Goal: Task Accomplishment & Management: Use online tool/utility

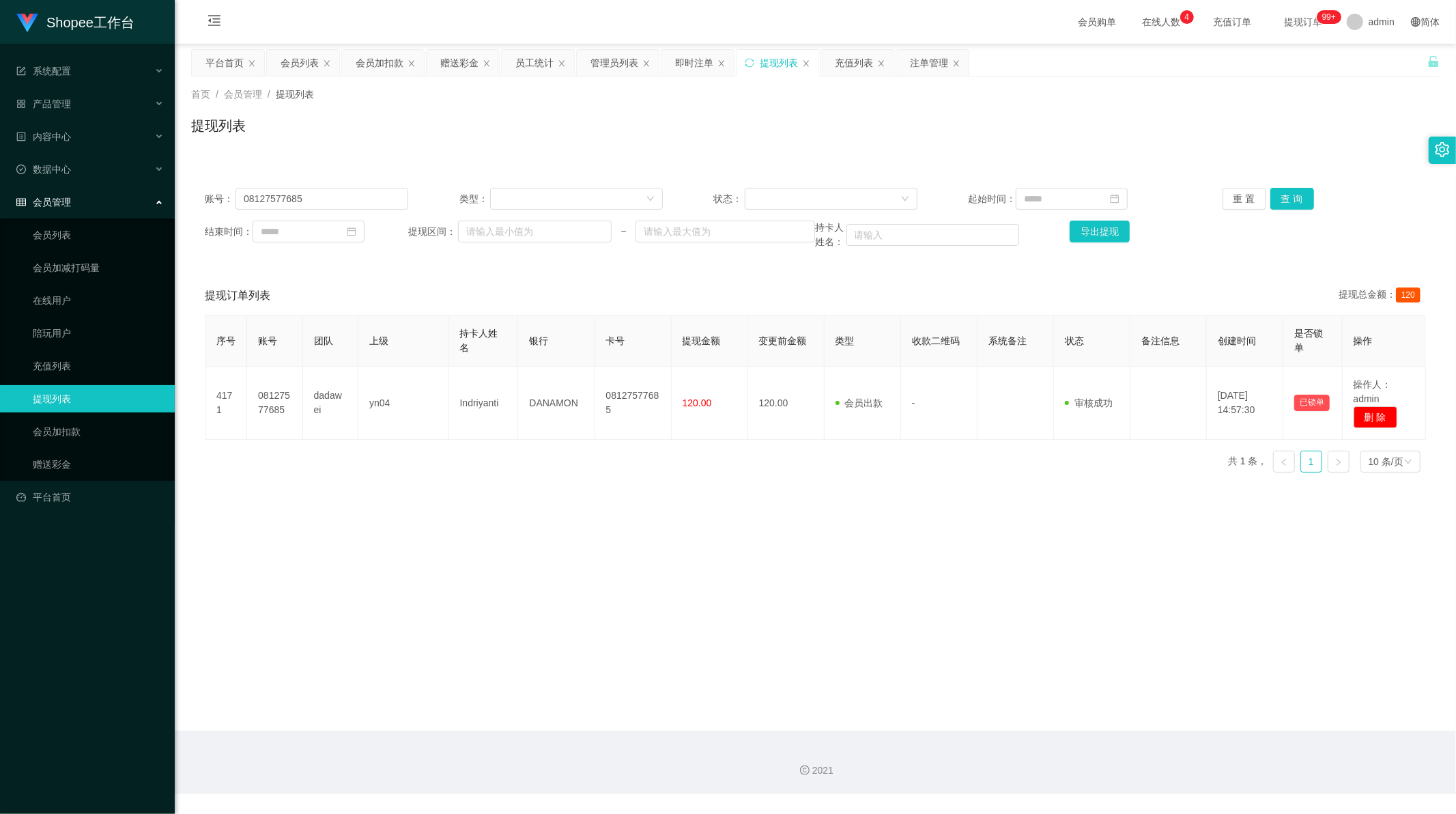
scroll to position [2, 0]
click at [277, 203] on input "08127577685" at bounding box center [321, 199] width 173 height 21
paste input "gj9898"
type input "gj9898"
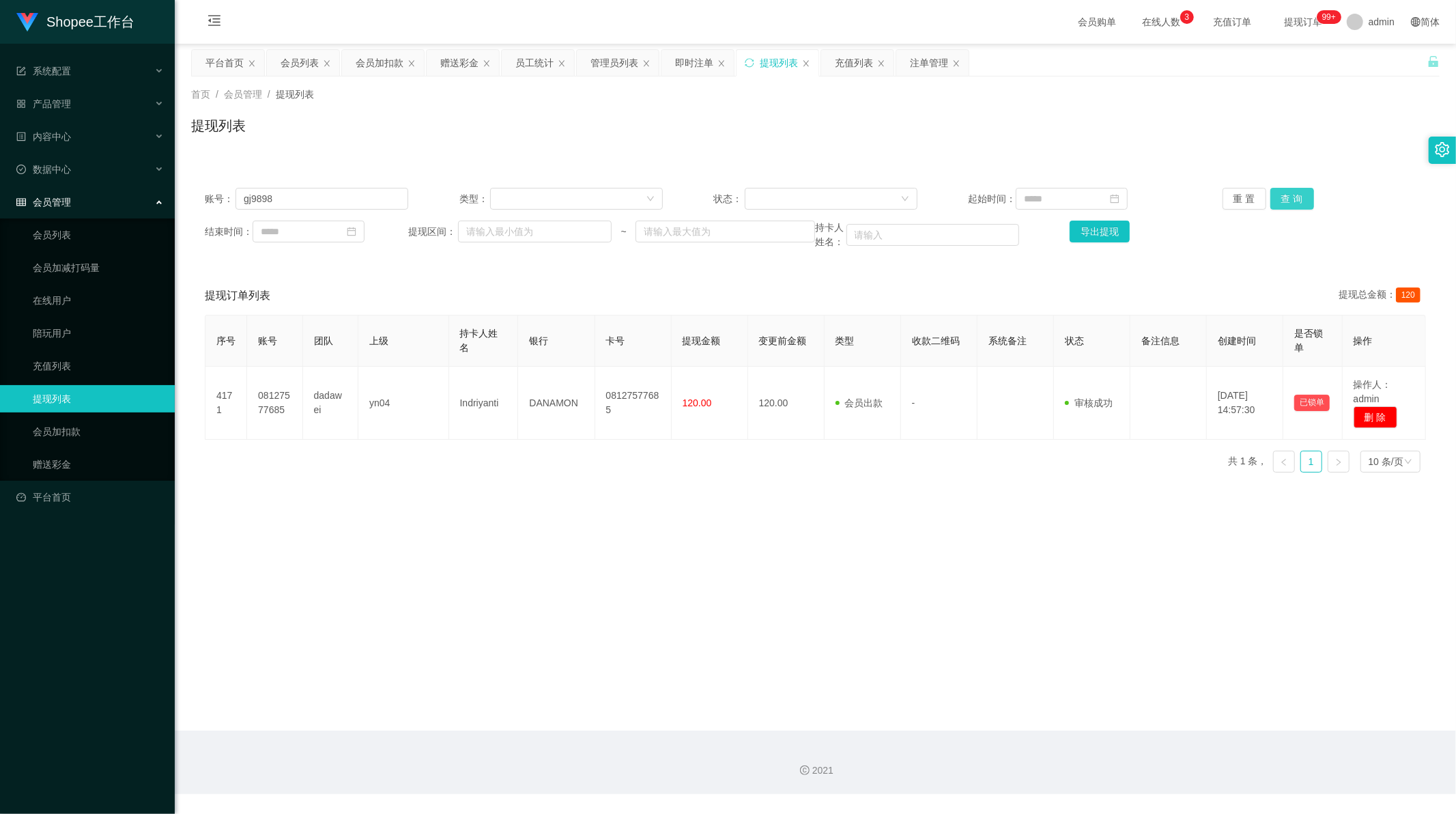
click at [1300, 202] on button "查 询" at bounding box center [1292, 199] width 44 height 21
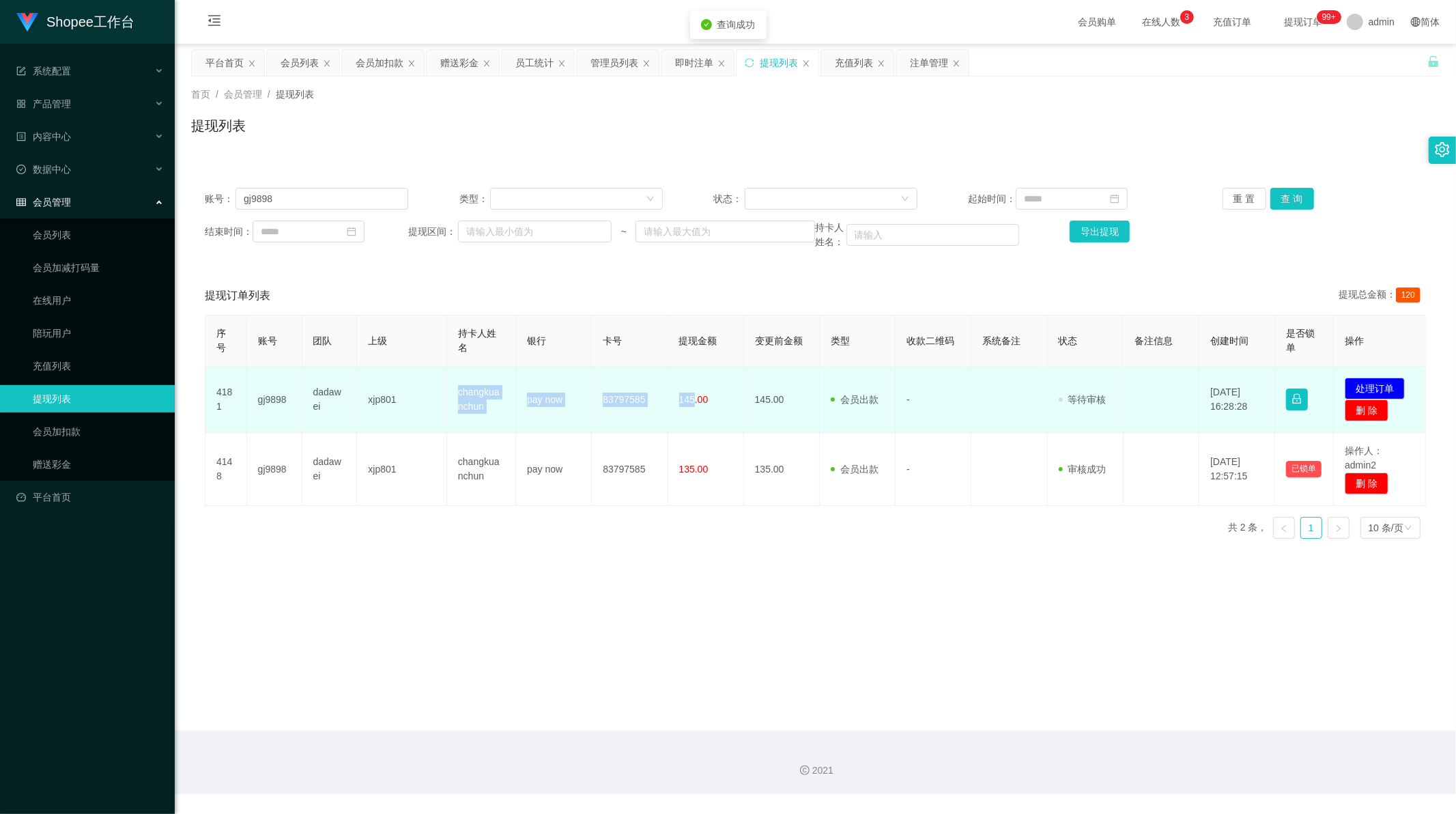
drag, startPoint x: 455, startPoint y: 392, endPoint x: 690, endPoint y: 403, distance: 235.3
click at [690, 403] on tr "4181 gj9898 dadawei xjp801 changkuanchun pay now 83797585 145.00 145.00 会员出款 人工…" at bounding box center [815, 399] width 1220 height 66
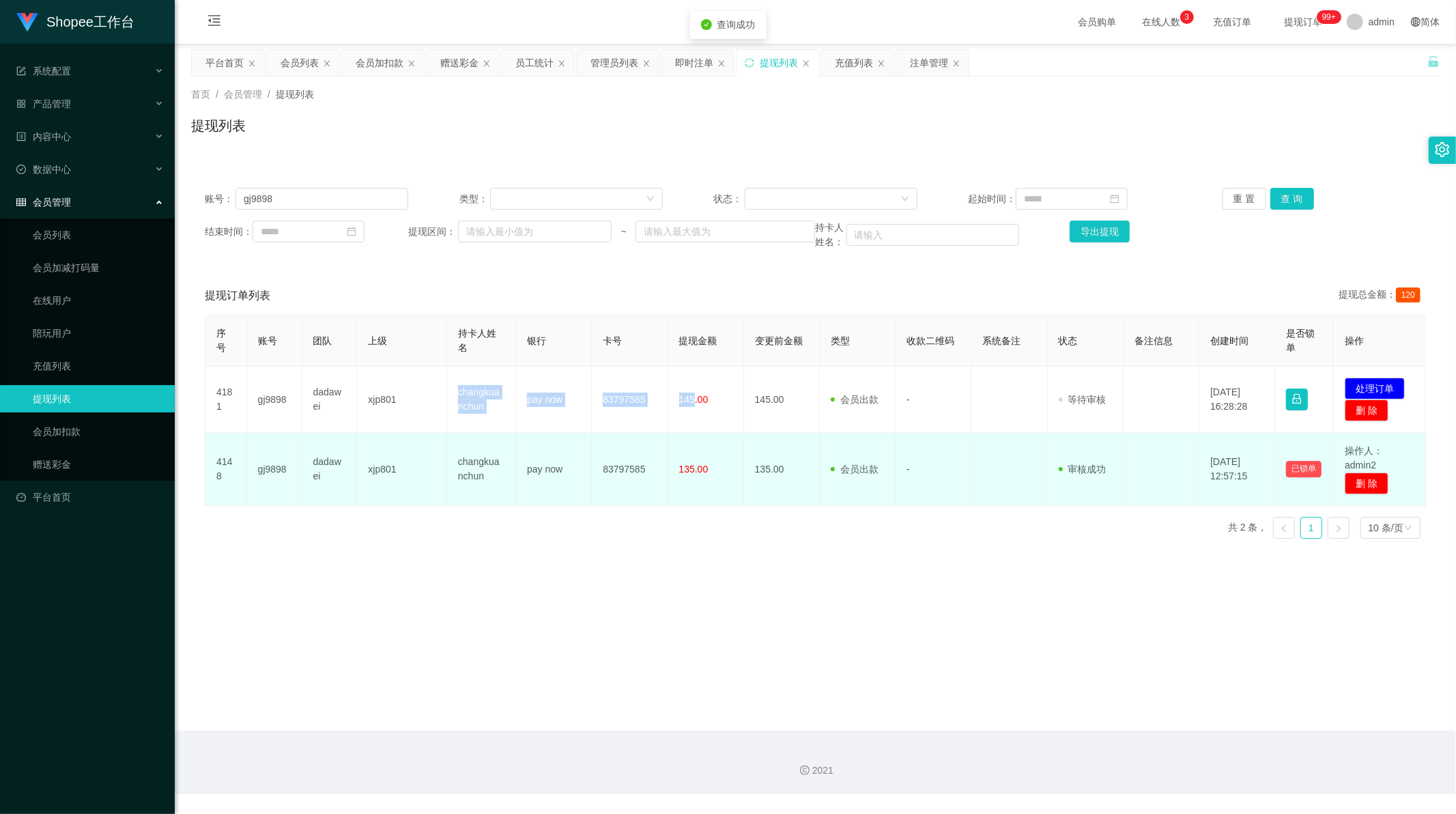
copy tr "changkuanchun pay now 83797585 145"
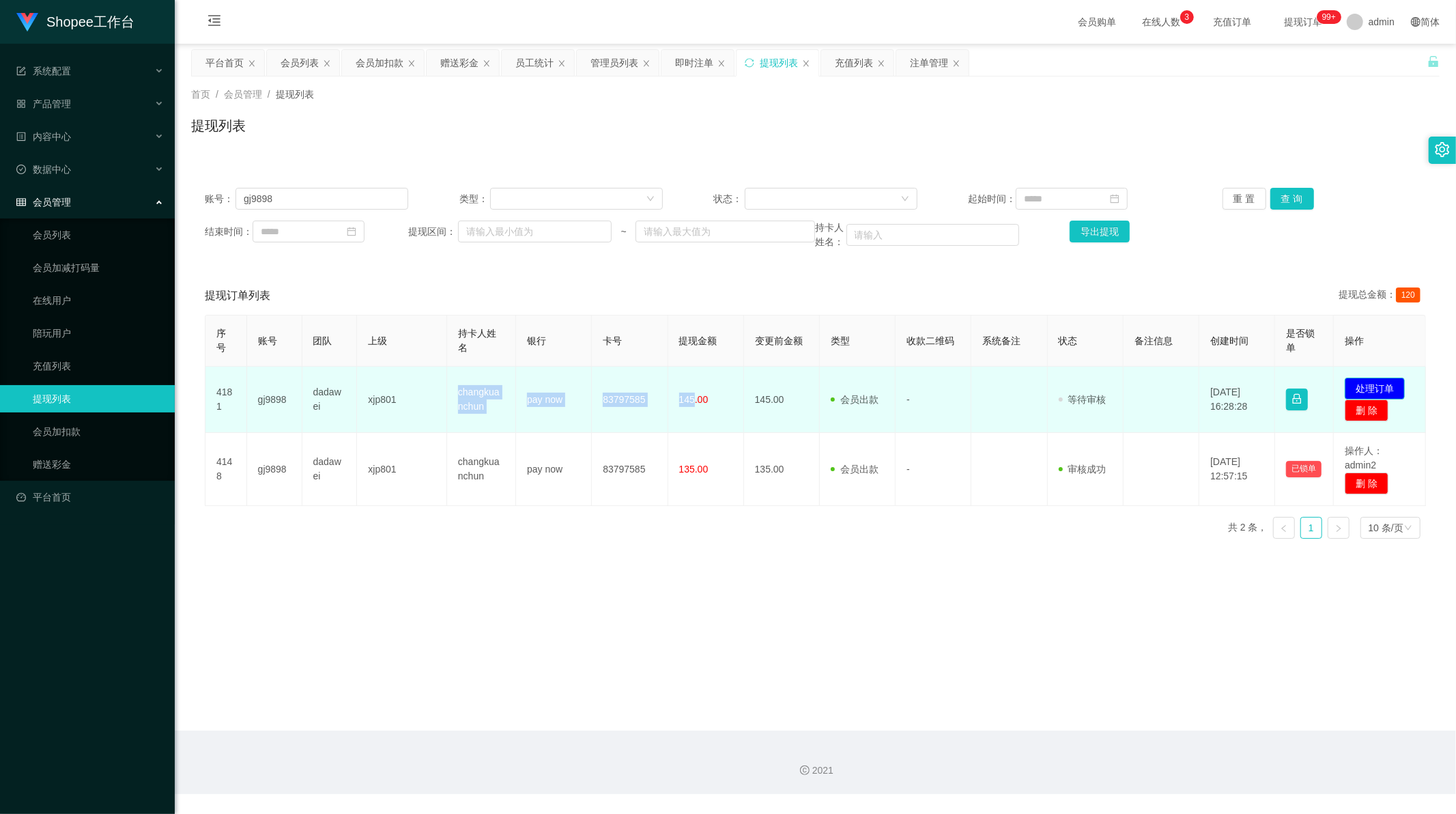
click at [1358, 387] on button "处理订单" at bounding box center [1375, 389] width 60 height 21
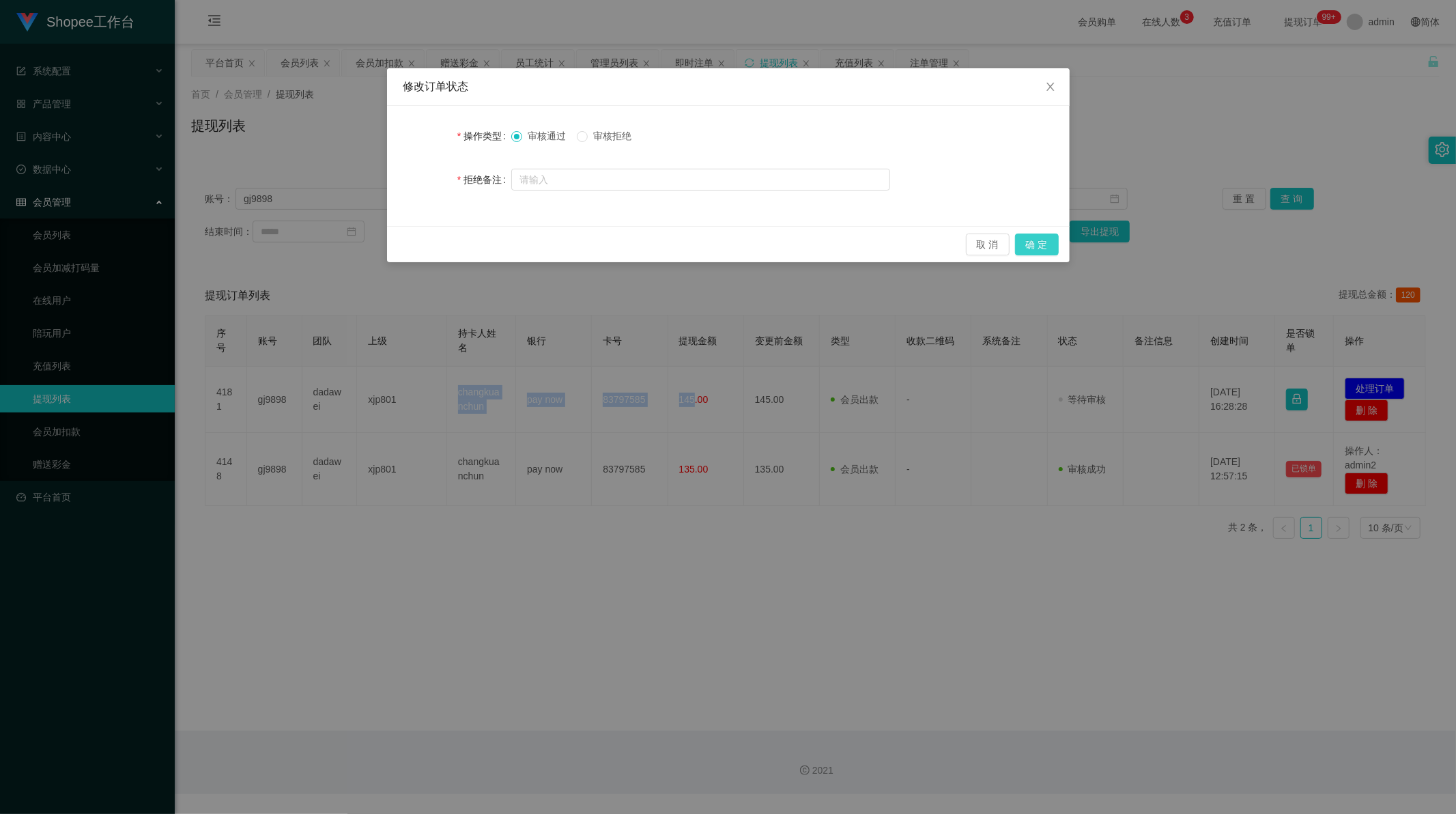
click at [1031, 249] on button "确 定" at bounding box center [1037, 244] width 44 height 21
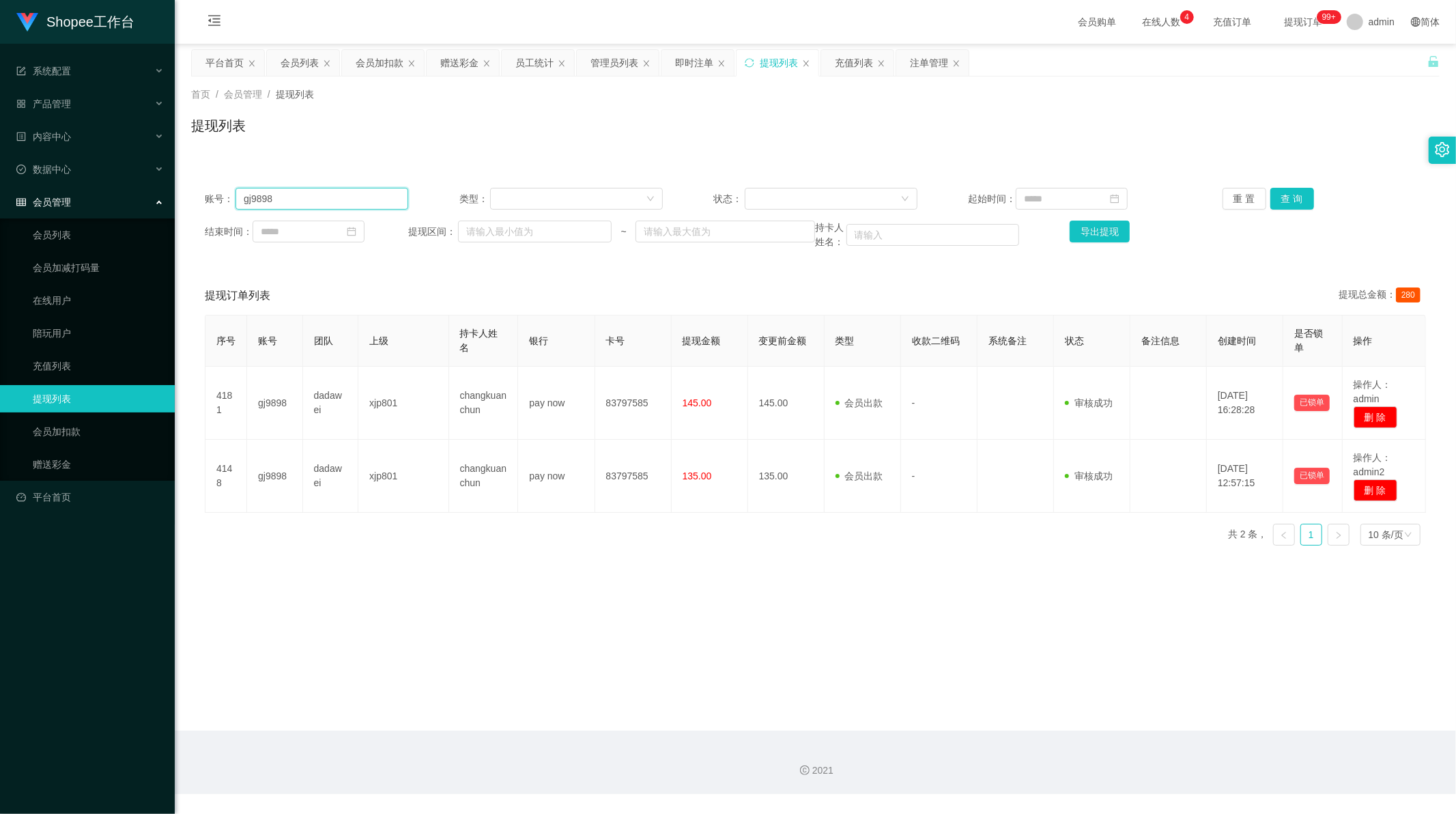
click at [303, 194] on input "gj9898" at bounding box center [321, 199] width 173 height 21
drag, startPoint x: 303, startPoint y: 194, endPoint x: 1091, endPoint y: 191, distance: 788.0
click at [309, 194] on input "gj9898" at bounding box center [321, 199] width 173 height 21
paste input "Renchuanqing"
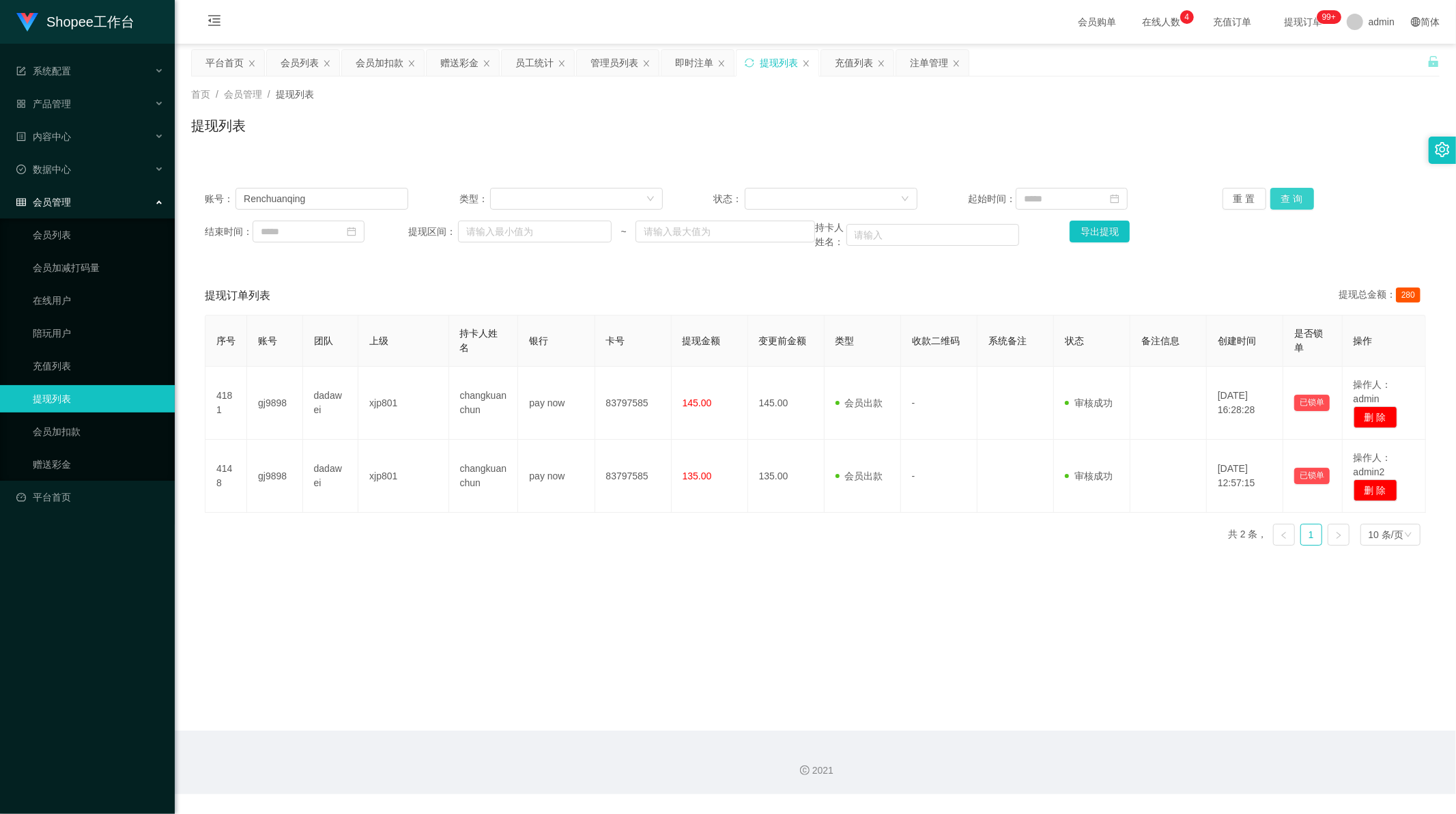
click at [1287, 200] on button "查 询" at bounding box center [1292, 199] width 44 height 21
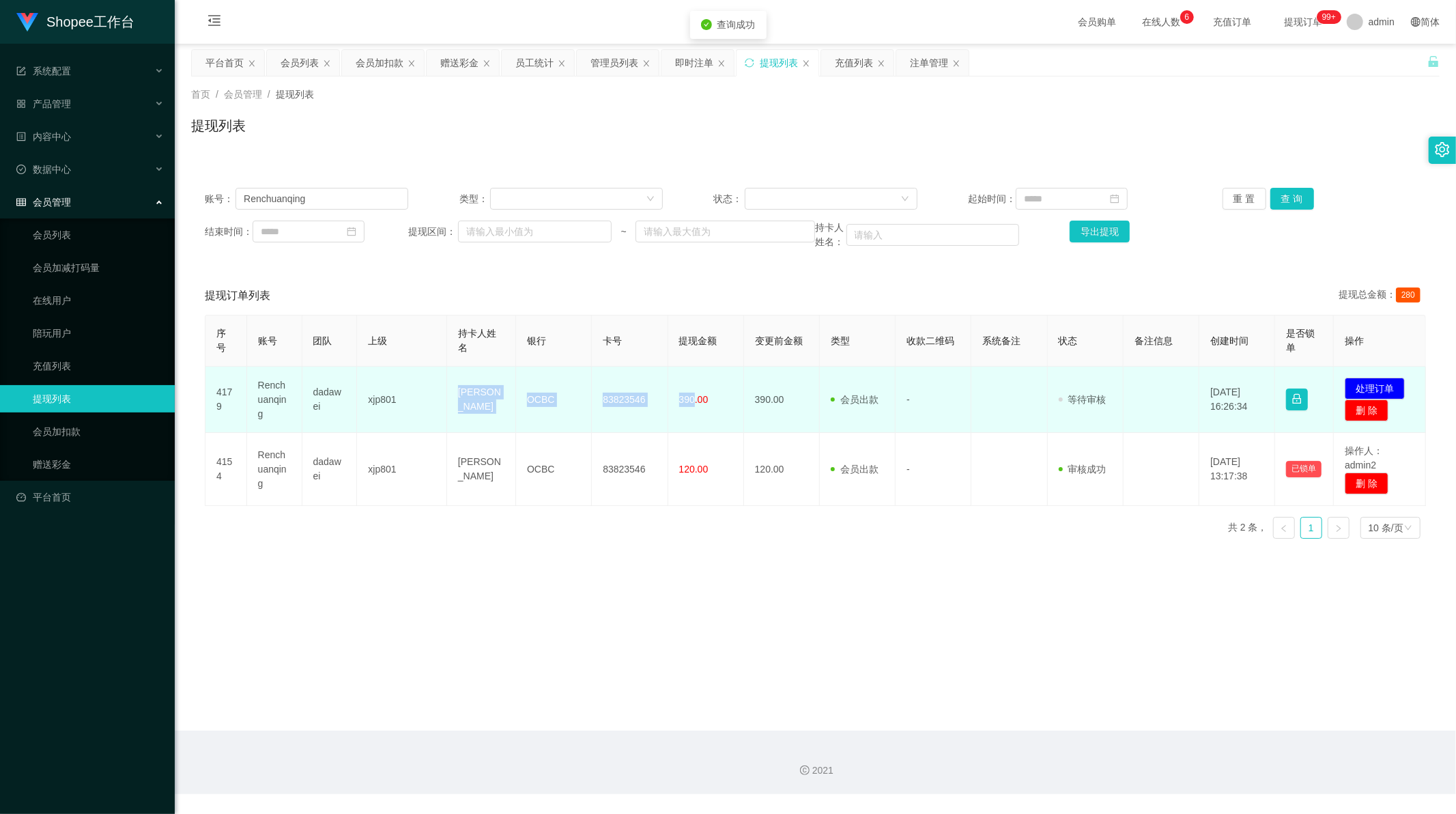
drag, startPoint x: 448, startPoint y: 395, endPoint x: 691, endPoint y: 401, distance: 243.1
click at [691, 401] on tr "4179 Renchuanqing dadawei xjp801 [PERSON_NAME] OCBC 83823546 390.00 390.00 会员出款…" at bounding box center [815, 399] width 1220 height 66
copy tr "[PERSON_NAME] OCBC 83823546 390"
click at [1370, 383] on button "处理订单" at bounding box center [1375, 389] width 60 height 21
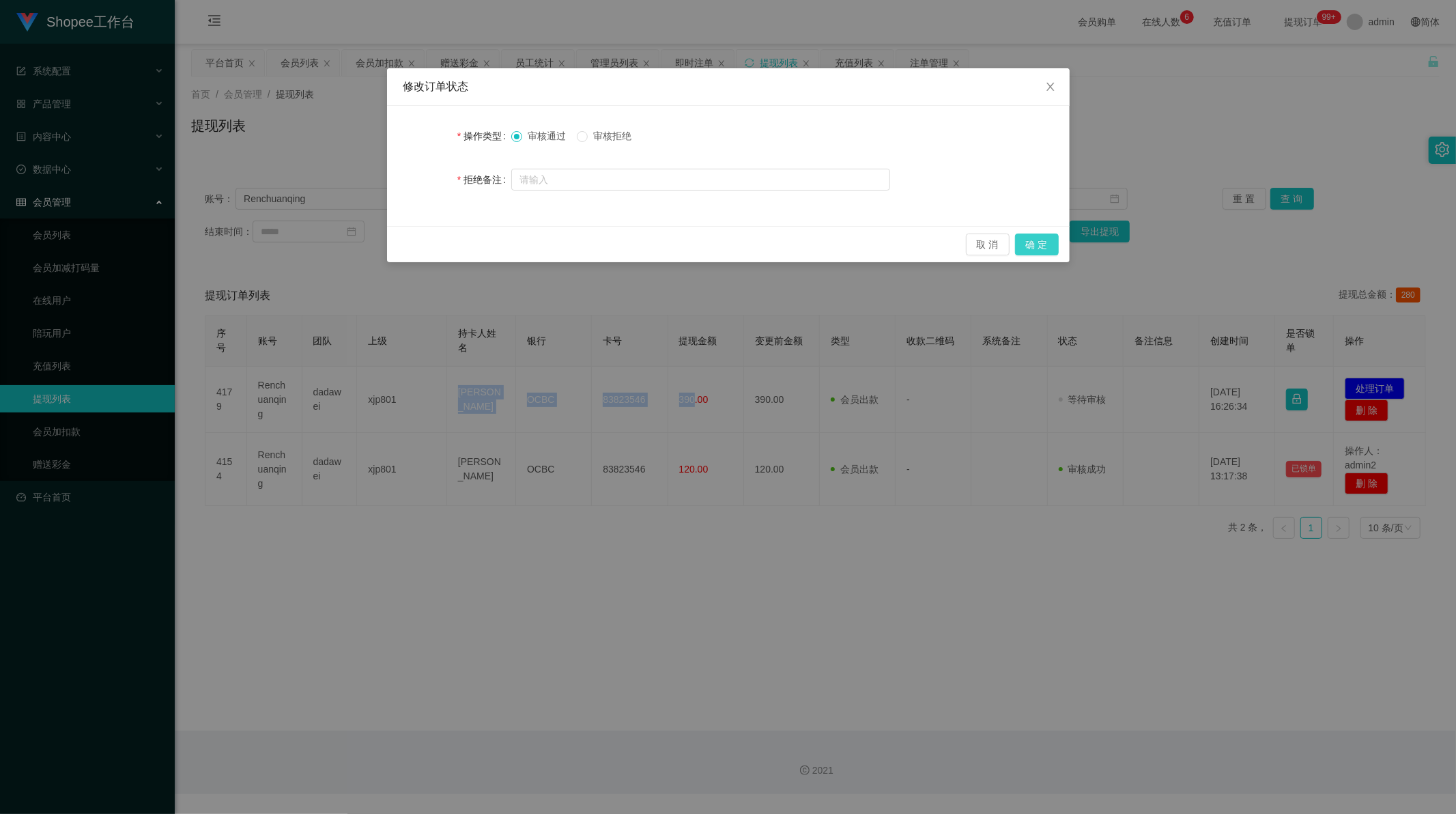
click at [1035, 245] on button "确 定" at bounding box center [1037, 244] width 44 height 21
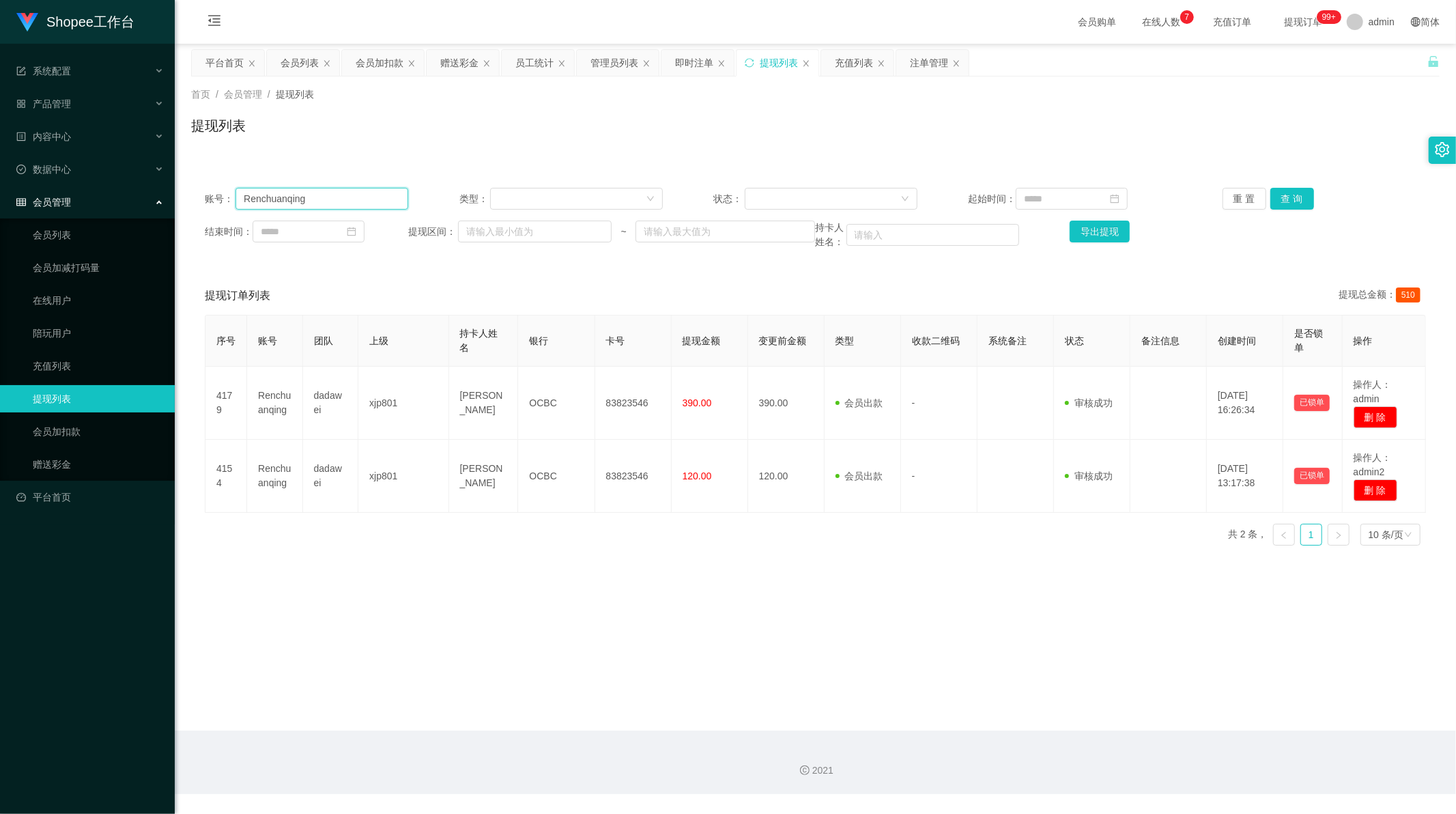
click at [338, 202] on input "Renchuanqing" at bounding box center [321, 199] width 173 height 21
drag, startPoint x: 338, startPoint y: 202, endPoint x: 640, endPoint y: 202, distance: 302.0
click at [349, 202] on input "Renchuanqing" at bounding box center [321, 199] width 173 height 21
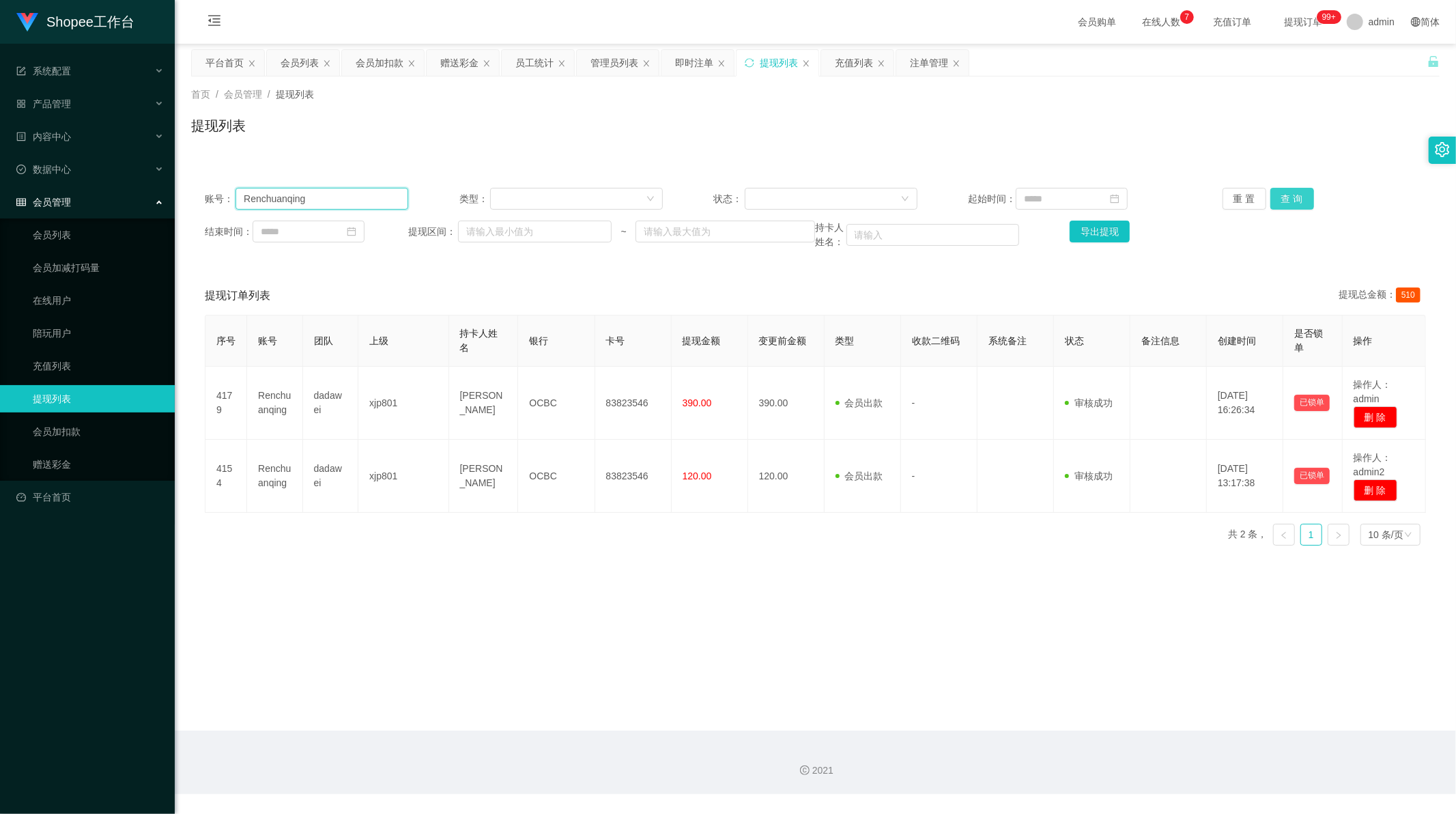
paste input "84079054"
type input "84079054"
click at [1291, 198] on button "查 询" at bounding box center [1292, 199] width 44 height 21
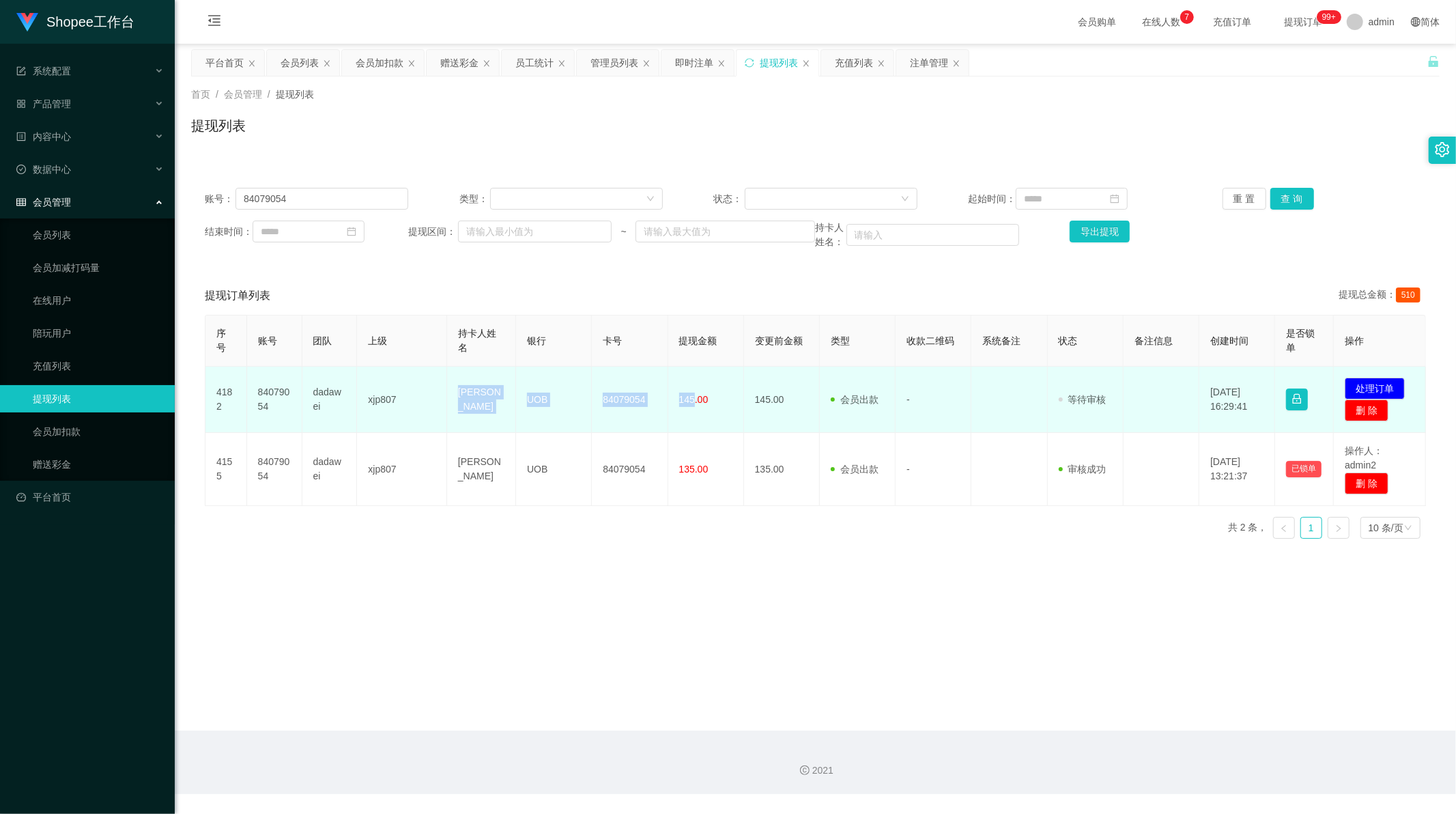
drag, startPoint x: 488, startPoint y: 396, endPoint x: 690, endPoint y: 406, distance: 202.2
click at [690, 406] on tr "4182 84079054 dadawei xjp807 [PERSON_NAME] 84079054 145.00 145.00 会员出款 人工取款 - 审…" at bounding box center [815, 399] width 1220 height 66
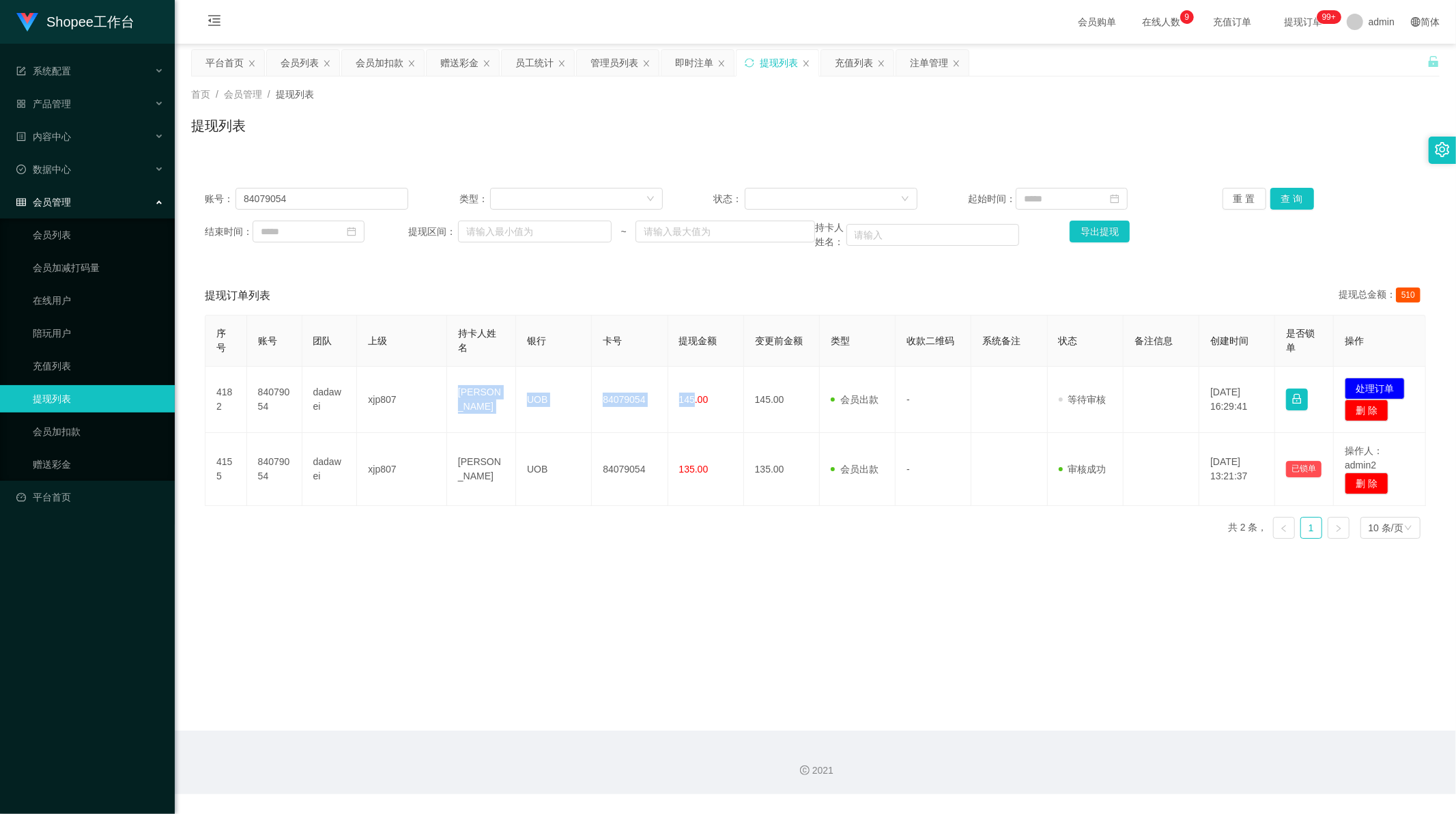
copy tr "[PERSON_NAME] UOB 84079054 145"
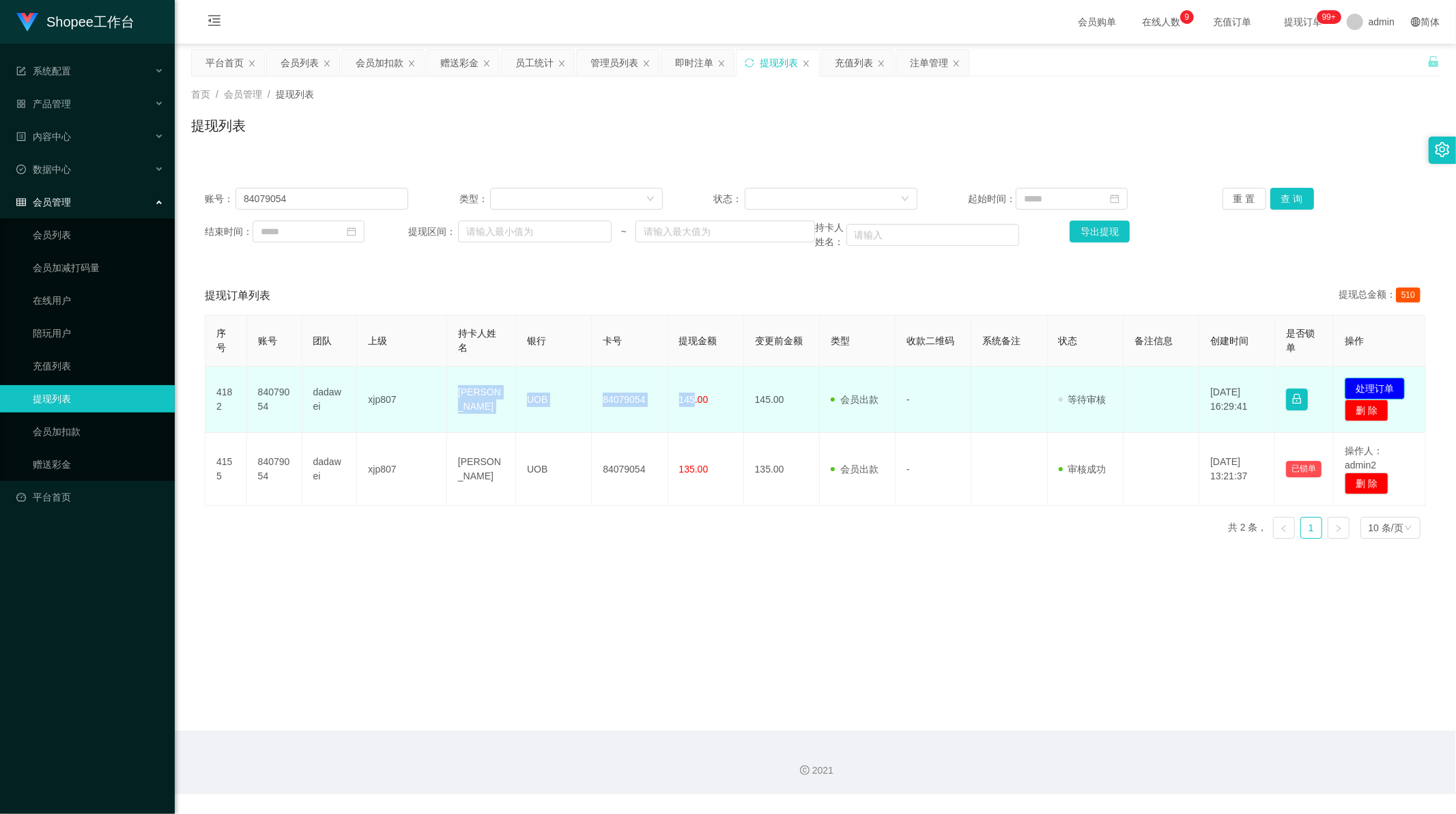
click at [1362, 386] on button "处理订单" at bounding box center [1375, 389] width 60 height 21
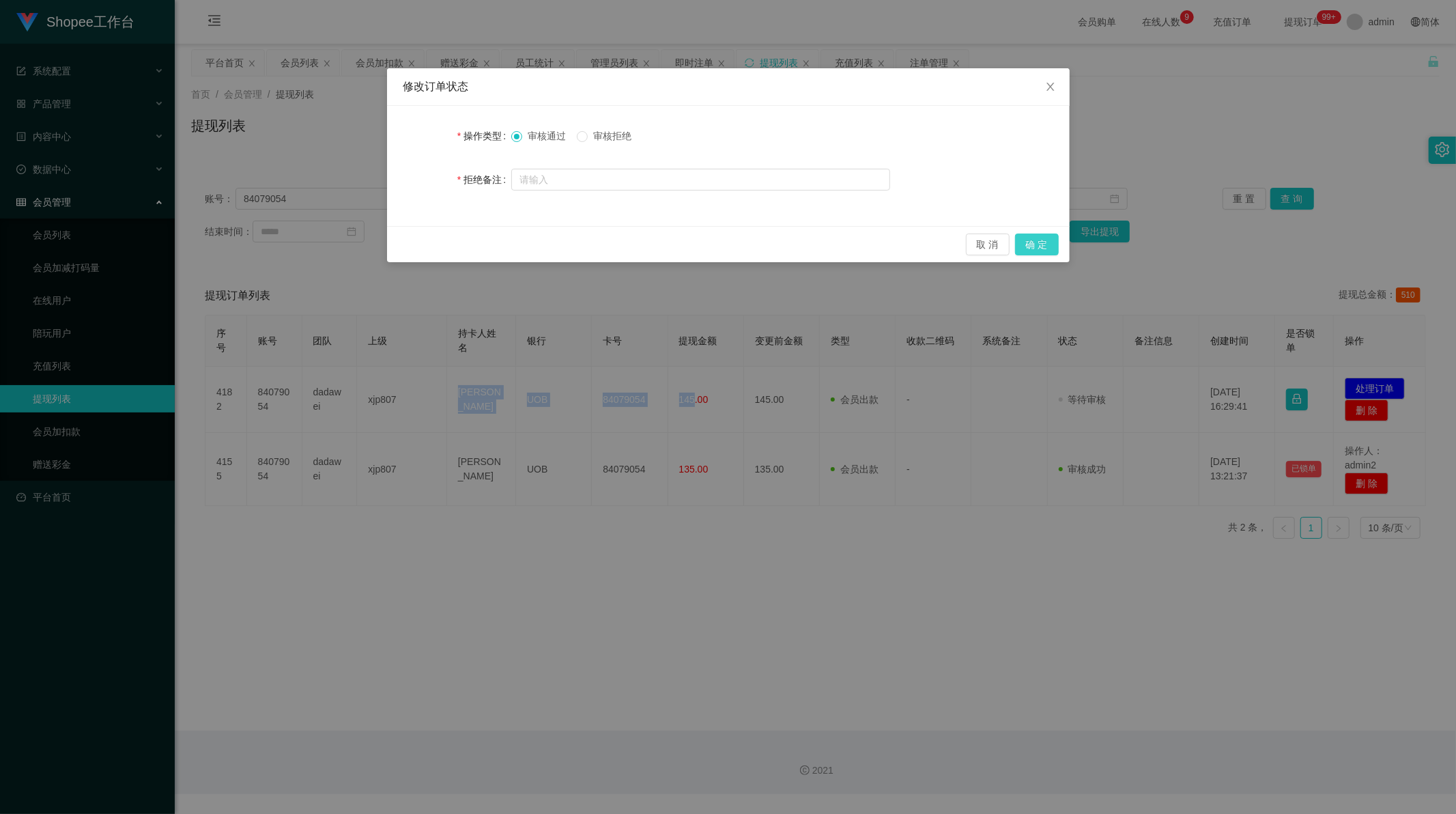
click at [1028, 243] on button "确 定" at bounding box center [1037, 244] width 44 height 21
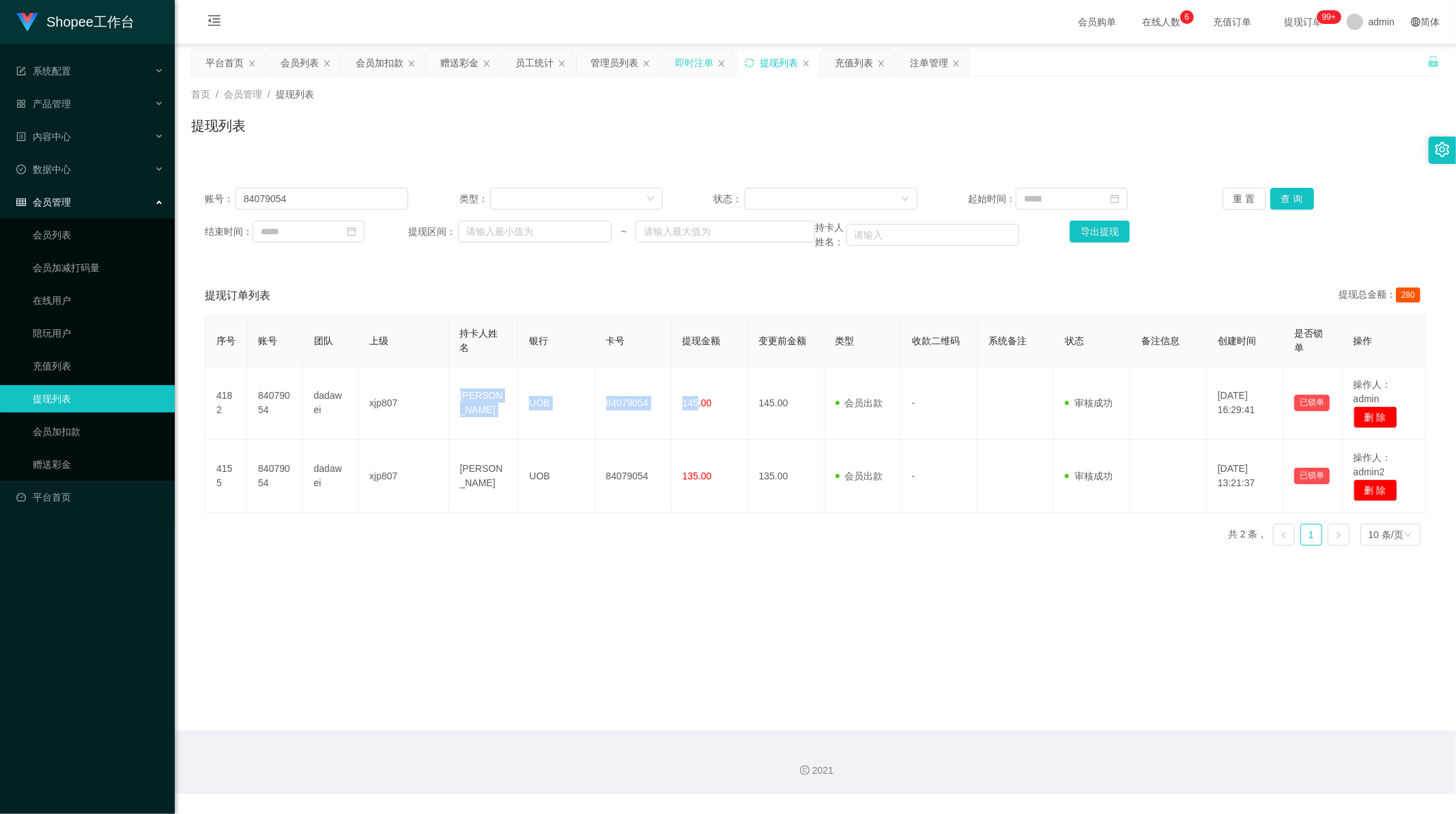
click at [691, 64] on div "即时注单" at bounding box center [694, 63] width 39 height 26
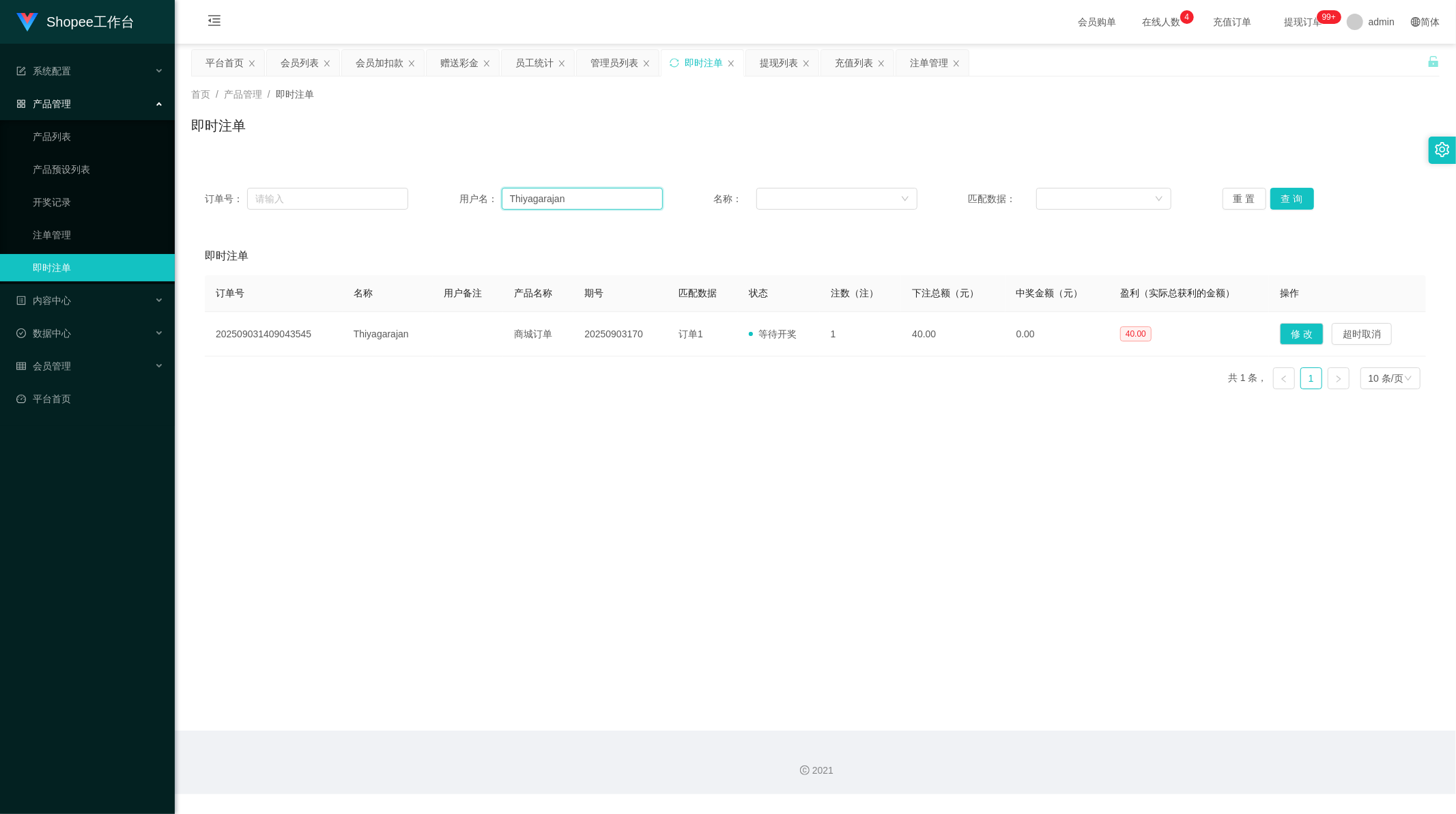
click at [509, 194] on input "Thiyagarajan" at bounding box center [582, 199] width 161 height 21
drag, startPoint x: 509, startPoint y: 194, endPoint x: 738, endPoint y: 210, distance: 229.6
click at [510, 195] on input "Thiyagarajan" at bounding box center [582, 199] width 161 height 21
paste input "[PERSON_NAME]"
type input "[PERSON_NAME]"
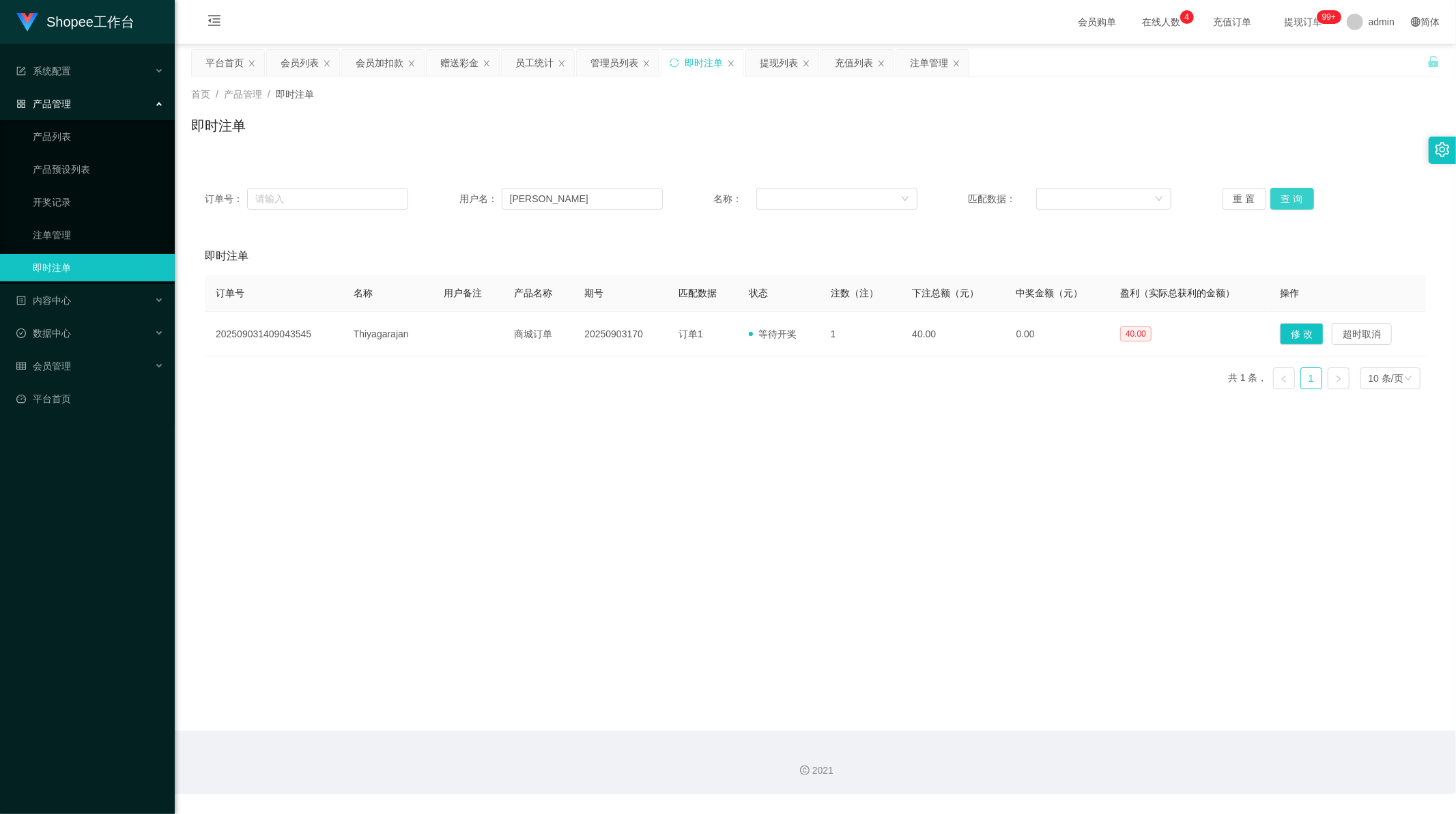
click at [1300, 189] on button "查 询" at bounding box center [1292, 199] width 44 height 21
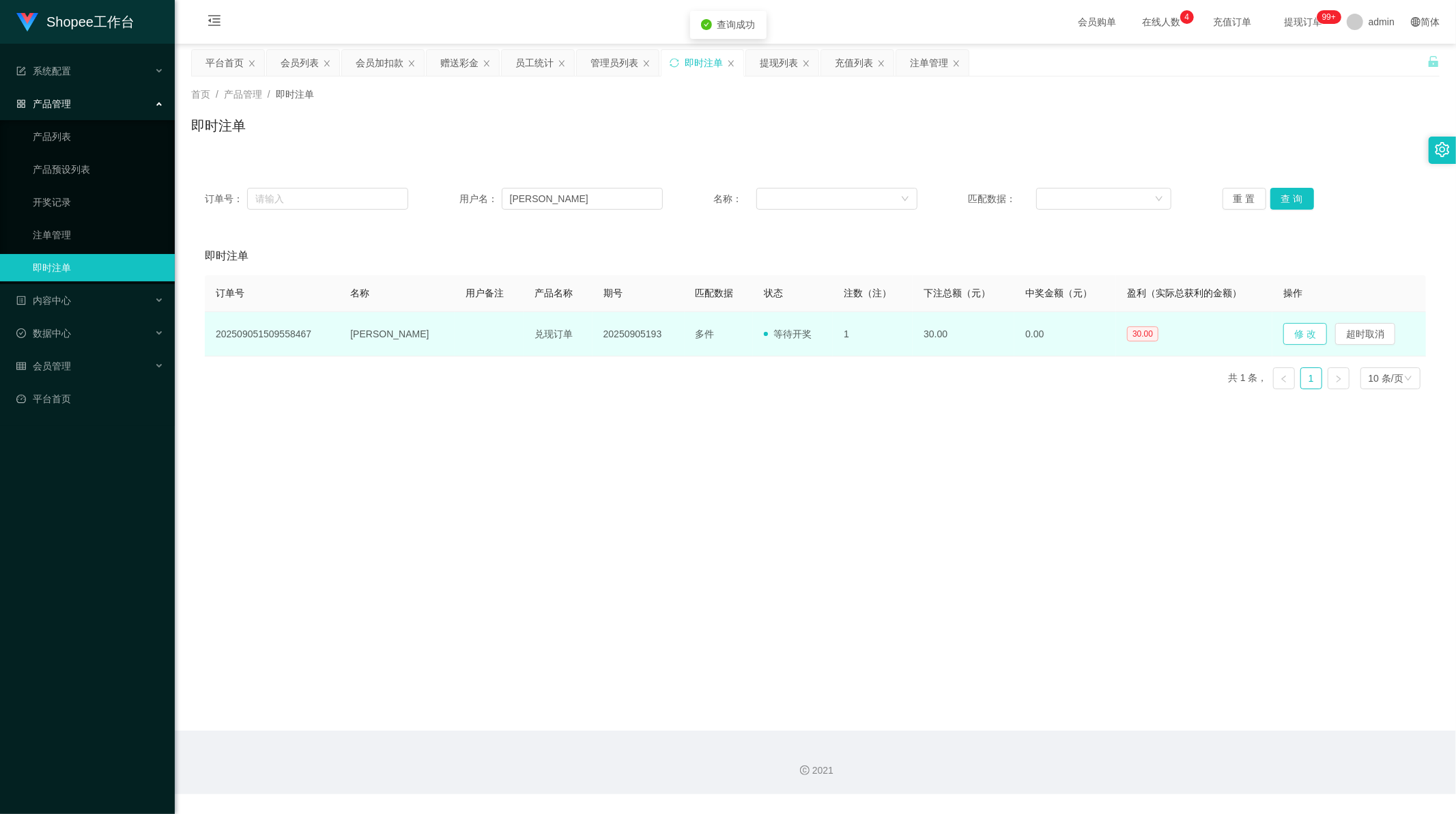
click at [1288, 330] on button "修 改" at bounding box center [1305, 334] width 44 height 21
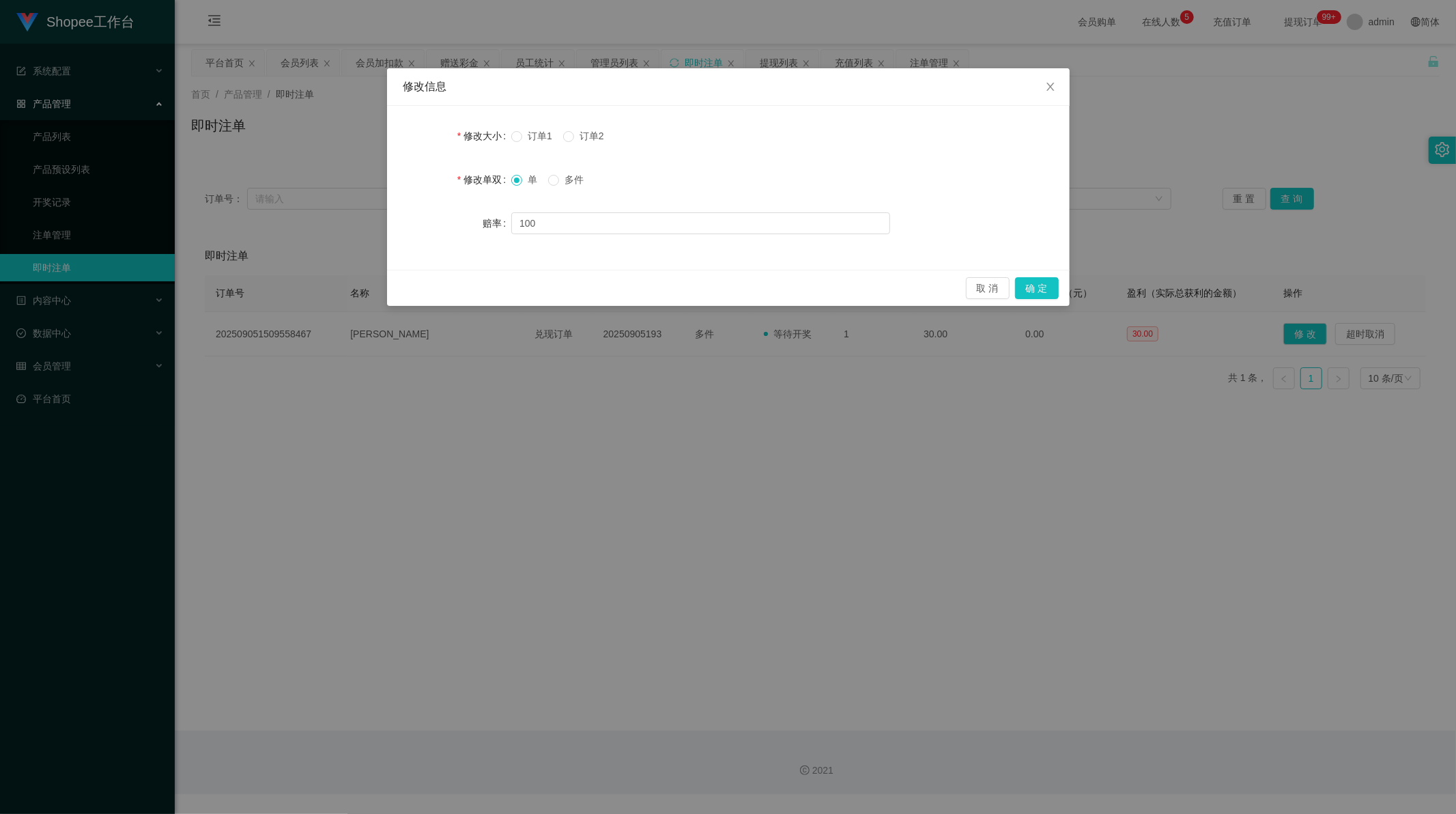
drag, startPoint x: 628, startPoint y: 86, endPoint x: 740, endPoint y: 141, distance: 124.8
click at [736, 140] on div "修改信息 修改大小 订单1 订单2 修改单双 单 多件 赔率 100 取 消 确 定" at bounding box center [728, 186] width 682 height 237
click at [988, 285] on button "取 消" at bounding box center [988, 288] width 44 height 21
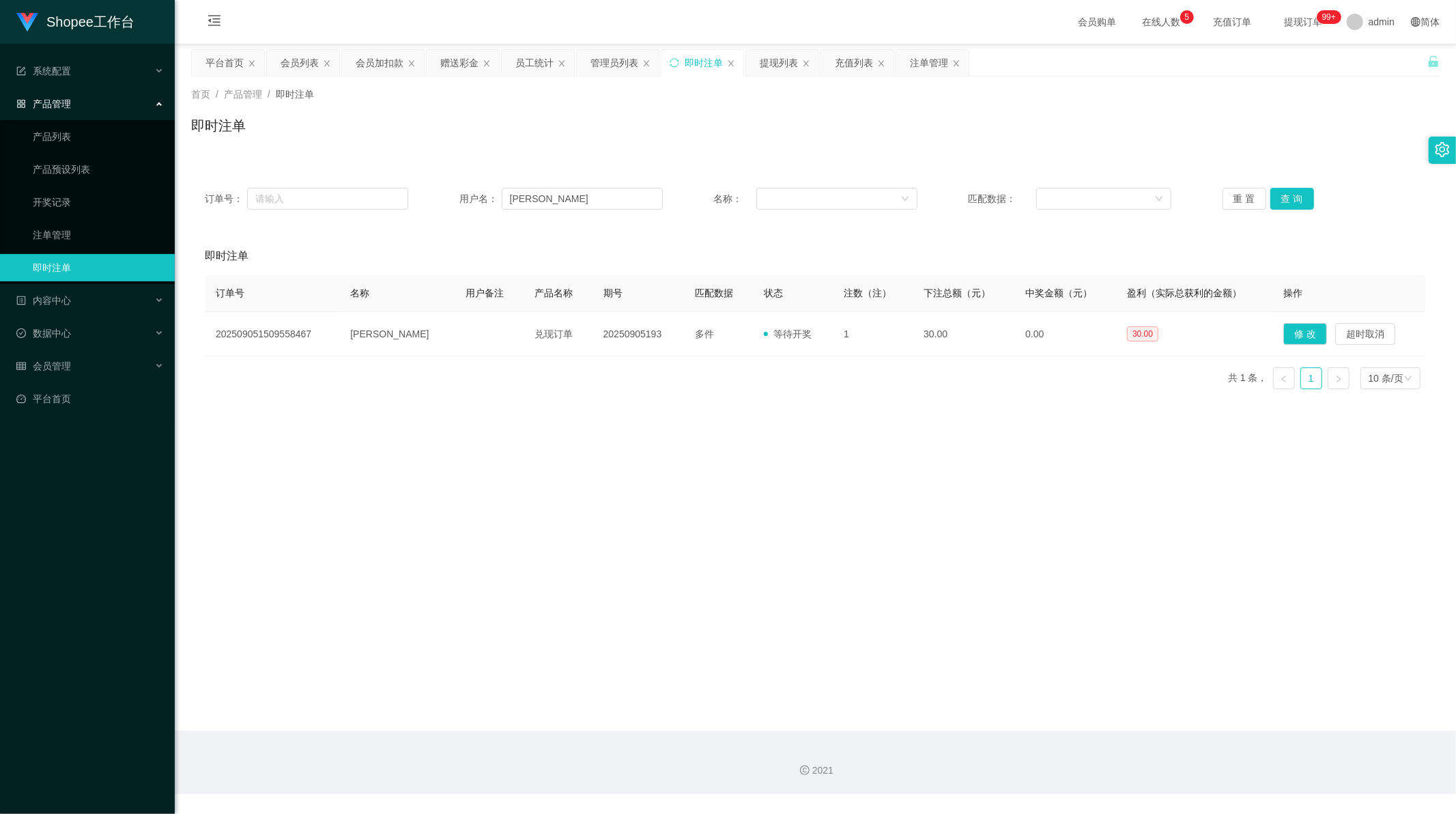
click at [901, 437] on main "关闭左侧 关闭右侧 关闭其它 刷新页面 平台首页 会员列表 会员加扣款 赠送彩金 员工统计 管理员列表 即时注单 提现列表 充值列表 注单管理 首页 / 产品…" at bounding box center [815, 387] width 1281 height 687
click at [1289, 202] on button "查 询" at bounding box center [1292, 199] width 44 height 21
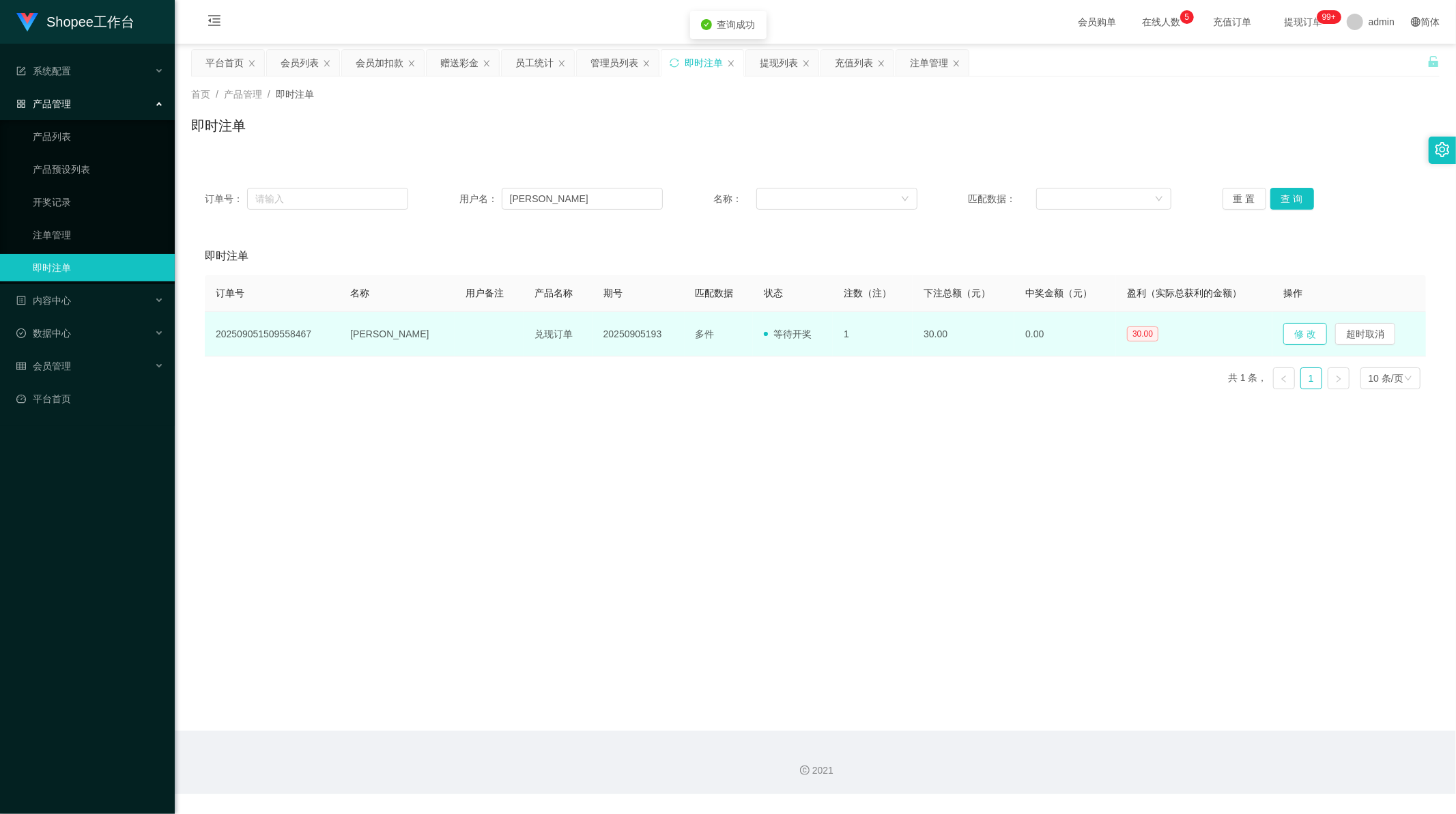
click at [1291, 338] on button "修 改" at bounding box center [1305, 334] width 44 height 21
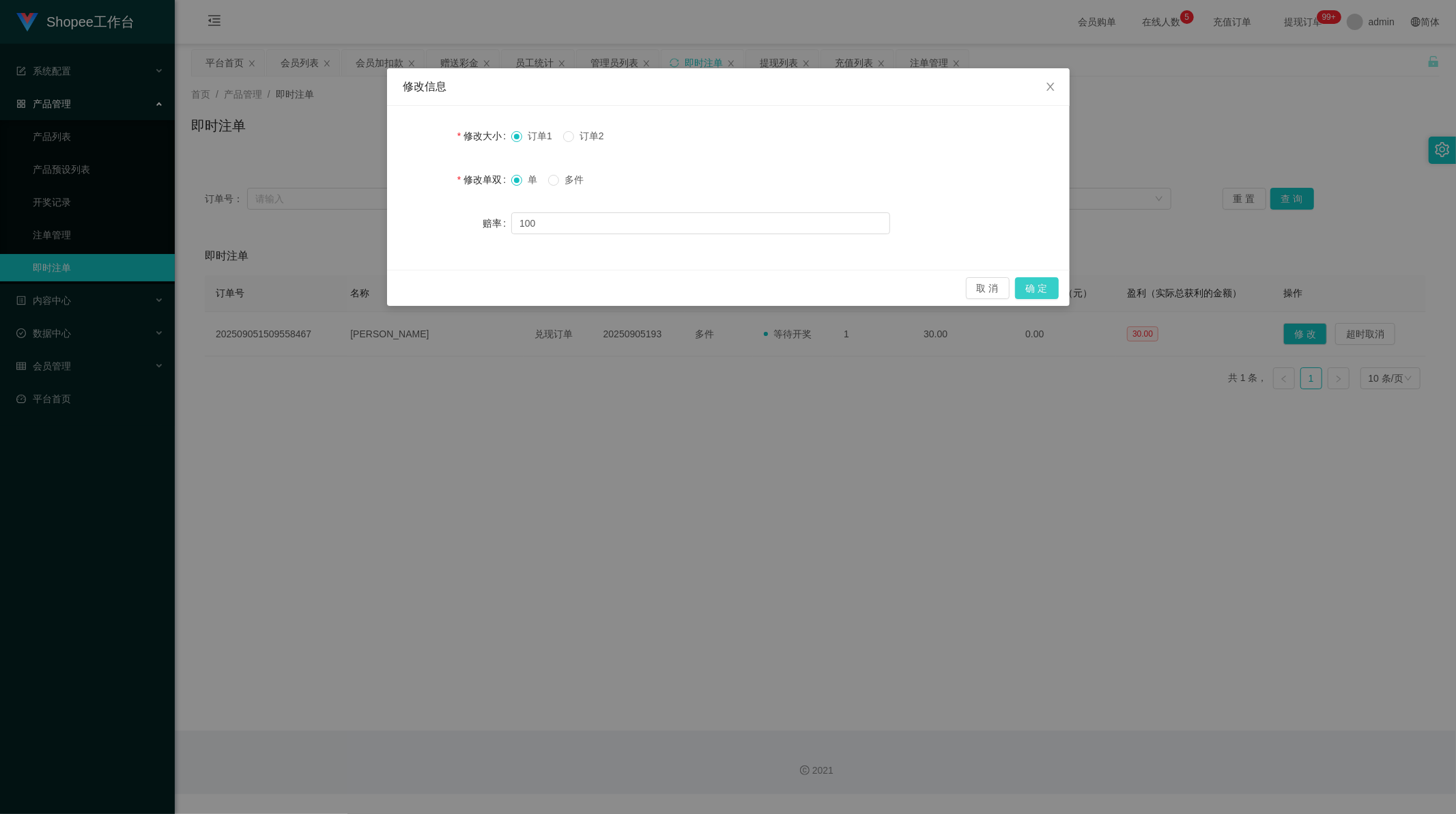
click at [1039, 285] on button "确 定" at bounding box center [1037, 288] width 44 height 21
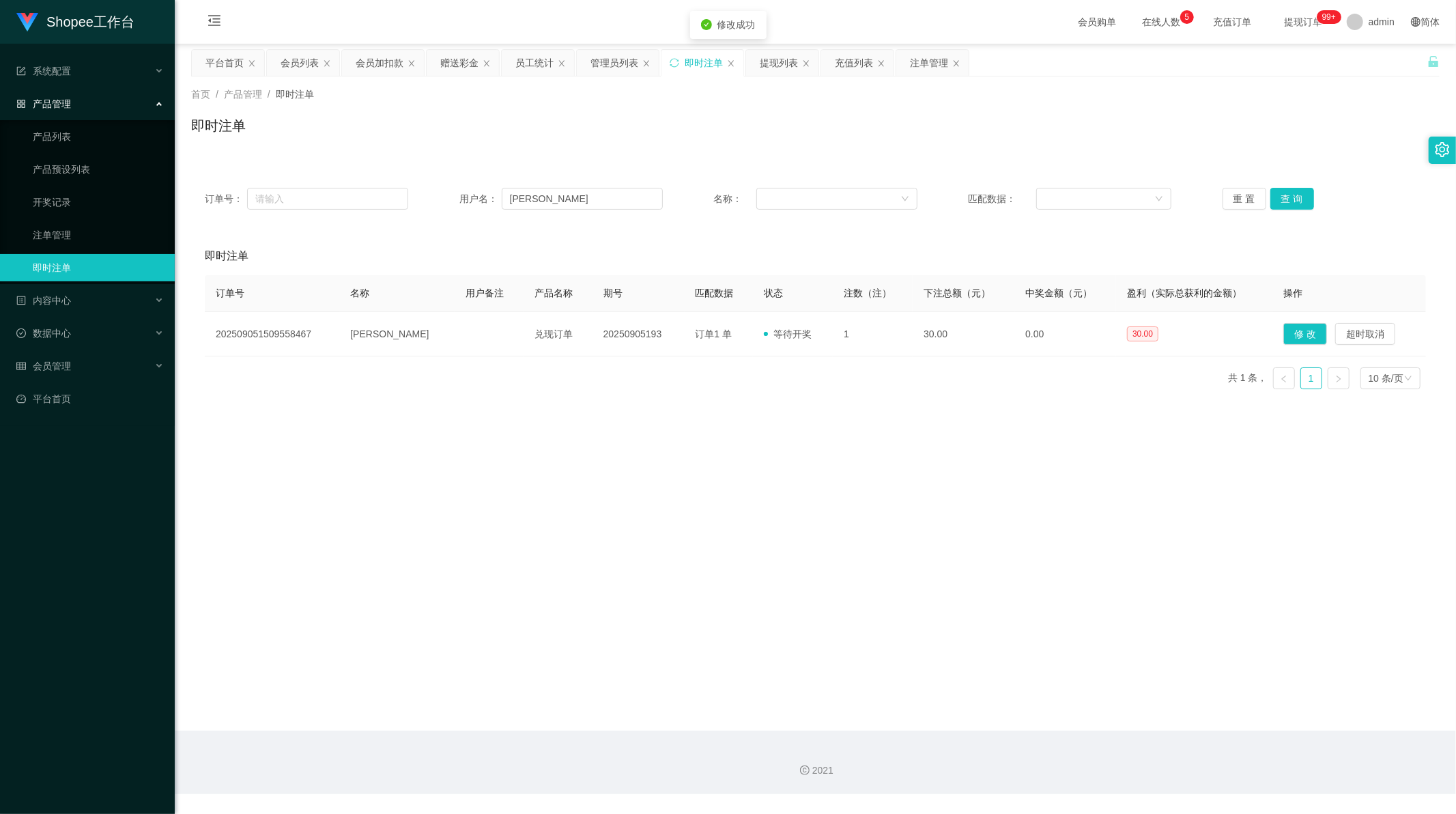
click at [919, 455] on main "关闭左侧 关闭右侧 关闭其它 刷新页面 平台首页 会员列表 会员加扣款 赠送彩金 员工统计 管理员列表 即时注单 提现列表 充值列表 注单管理 首页 / 产品…" at bounding box center [815, 387] width 1281 height 687
click at [1274, 195] on button "查 询" at bounding box center [1292, 199] width 44 height 21
click at [456, 59] on div "赠送彩金" at bounding box center [459, 63] width 39 height 26
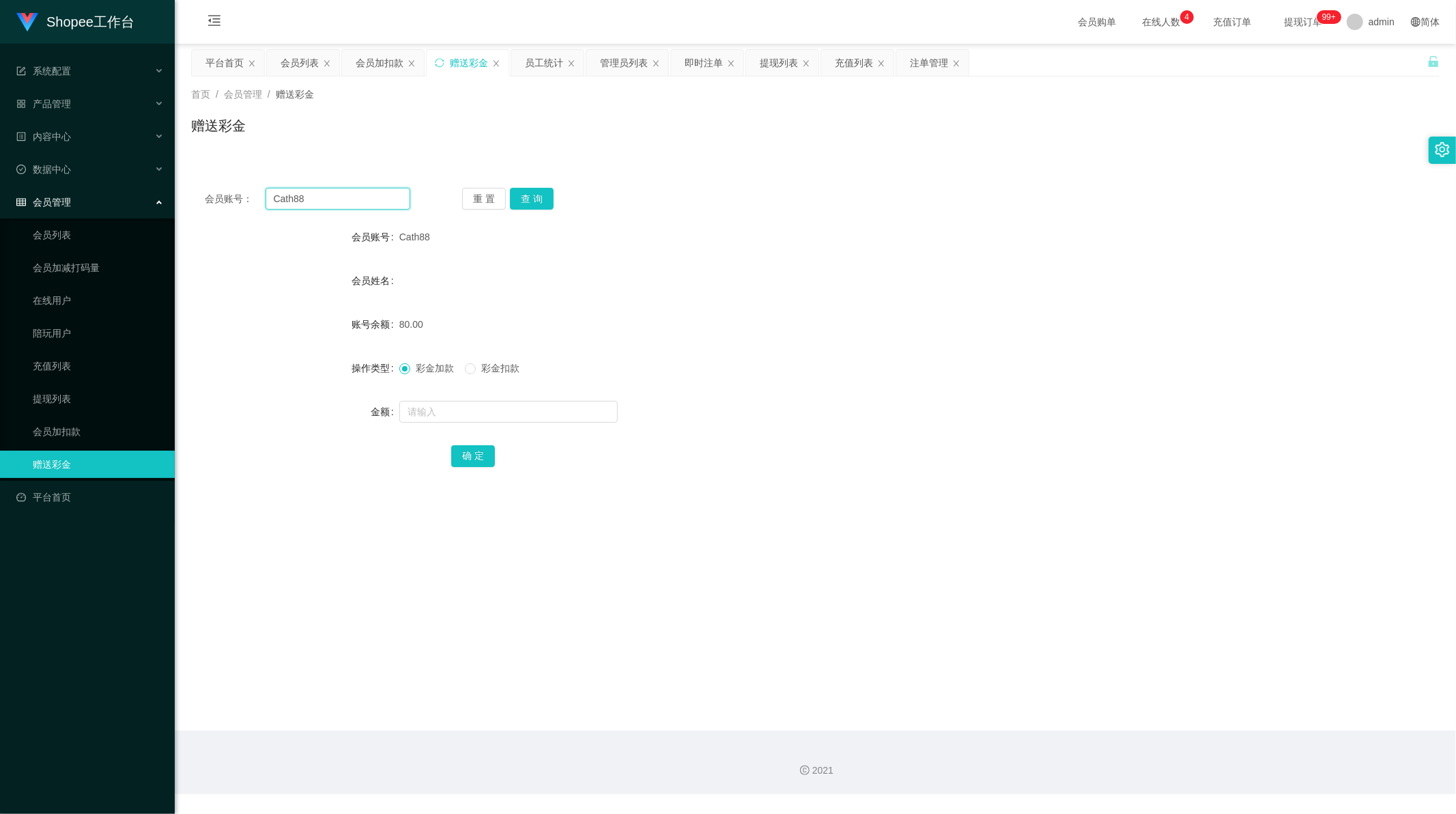
click at [298, 198] on input "Cath88" at bounding box center [338, 199] width 145 height 21
drag, startPoint x: 298, startPoint y: 198, endPoint x: 326, endPoint y: 200, distance: 28.1
click at [304, 200] on input "Cath88" at bounding box center [338, 199] width 145 height 21
paste input "Erick"
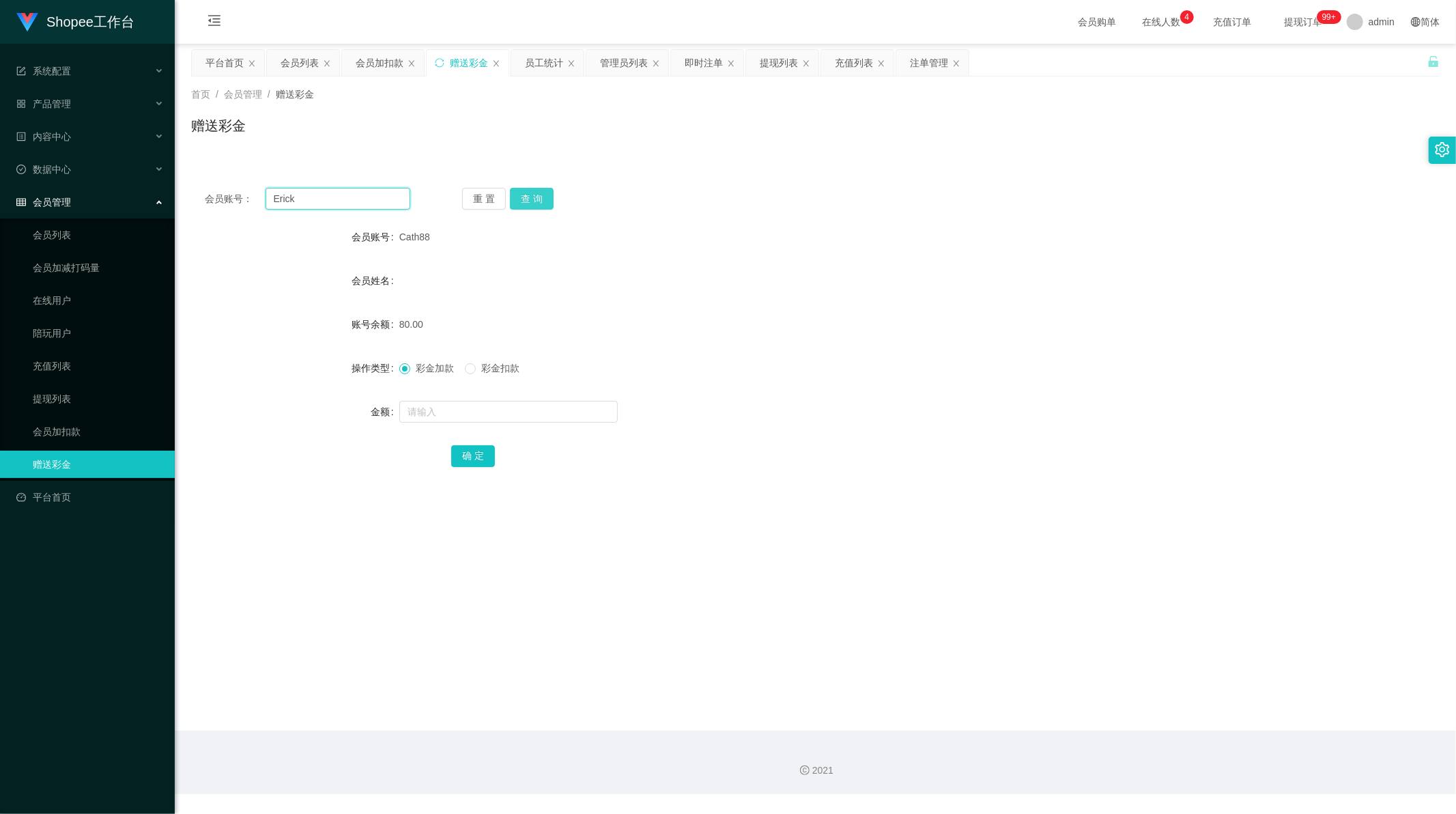
type input "Erick"
click at [544, 199] on button "查 询" at bounding box center [531, 199] width 44 height 21
click at [456, 416] on input "text" at bounding box center [509, 412] width 218 height 21
type input "80"
click at [467, 459] on button "确 定" at bounding box center [473, 456] width 44 height 21
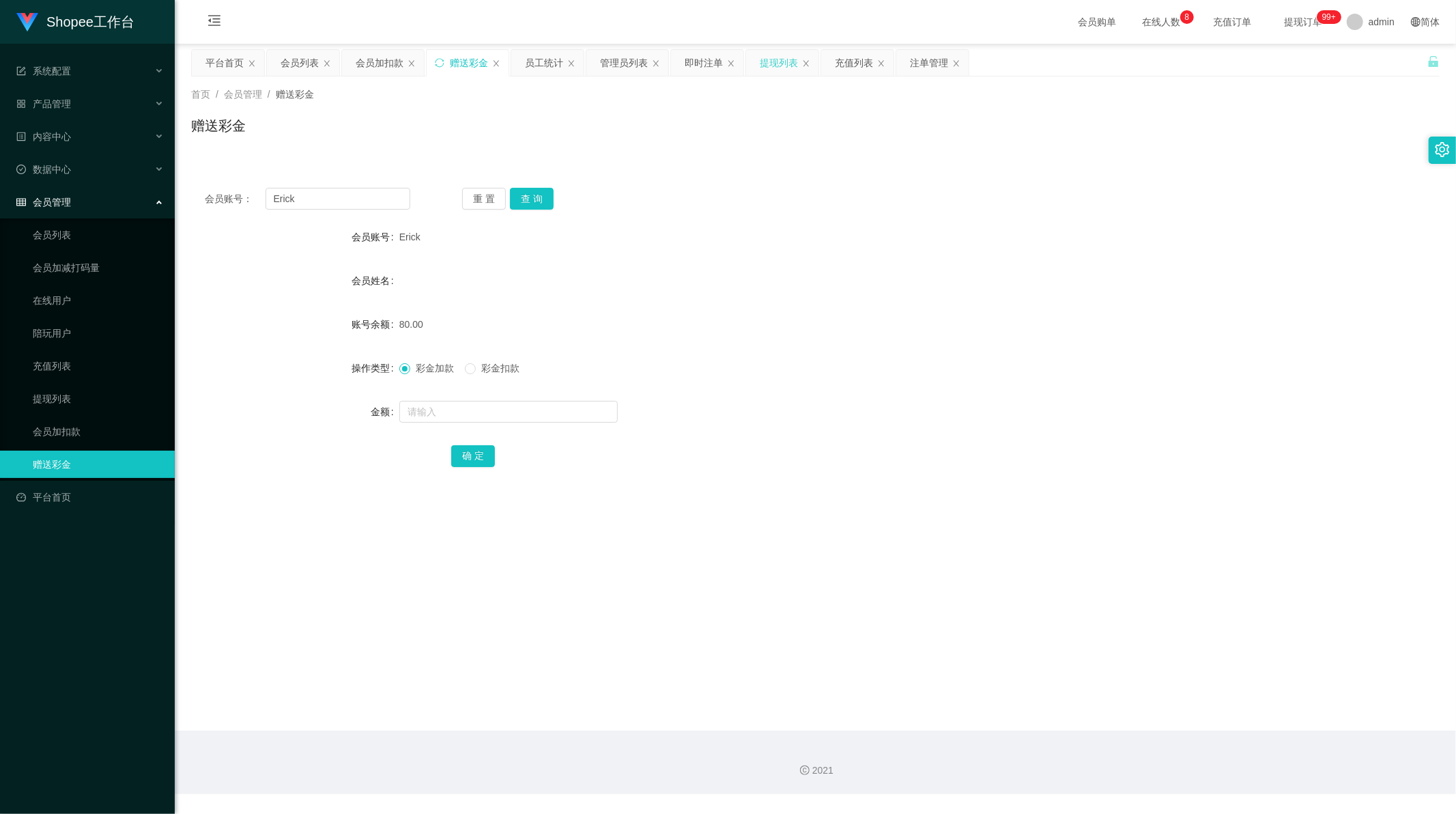
click at [789, 67] on div "提现列表" at bounding box center [779, 63] width 39 height 26
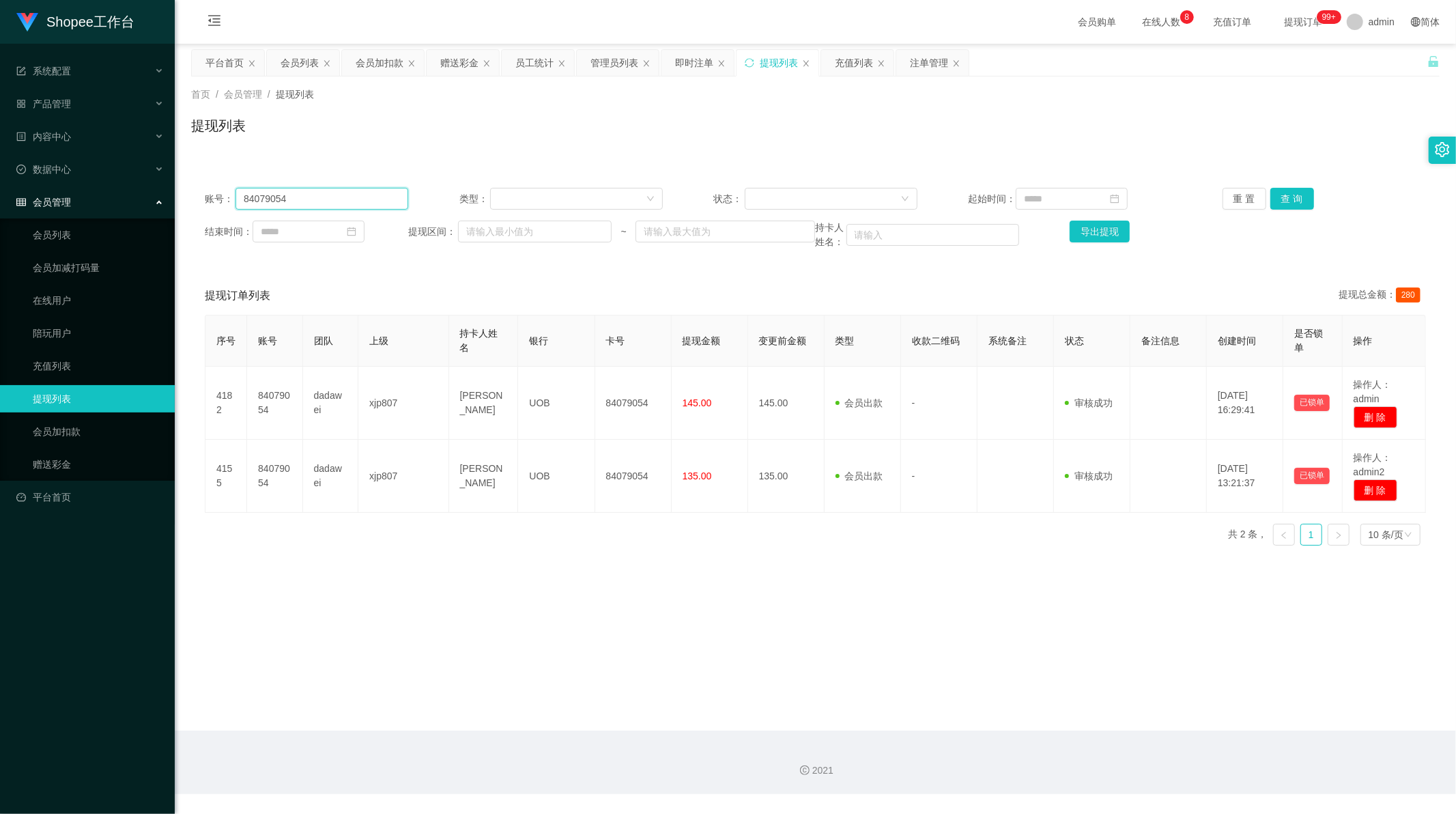
click at [283, 200] on input "84079054" at bounding box center [321, 199] width 173 height 21
paste input "082154902085"
type input "082154902085"
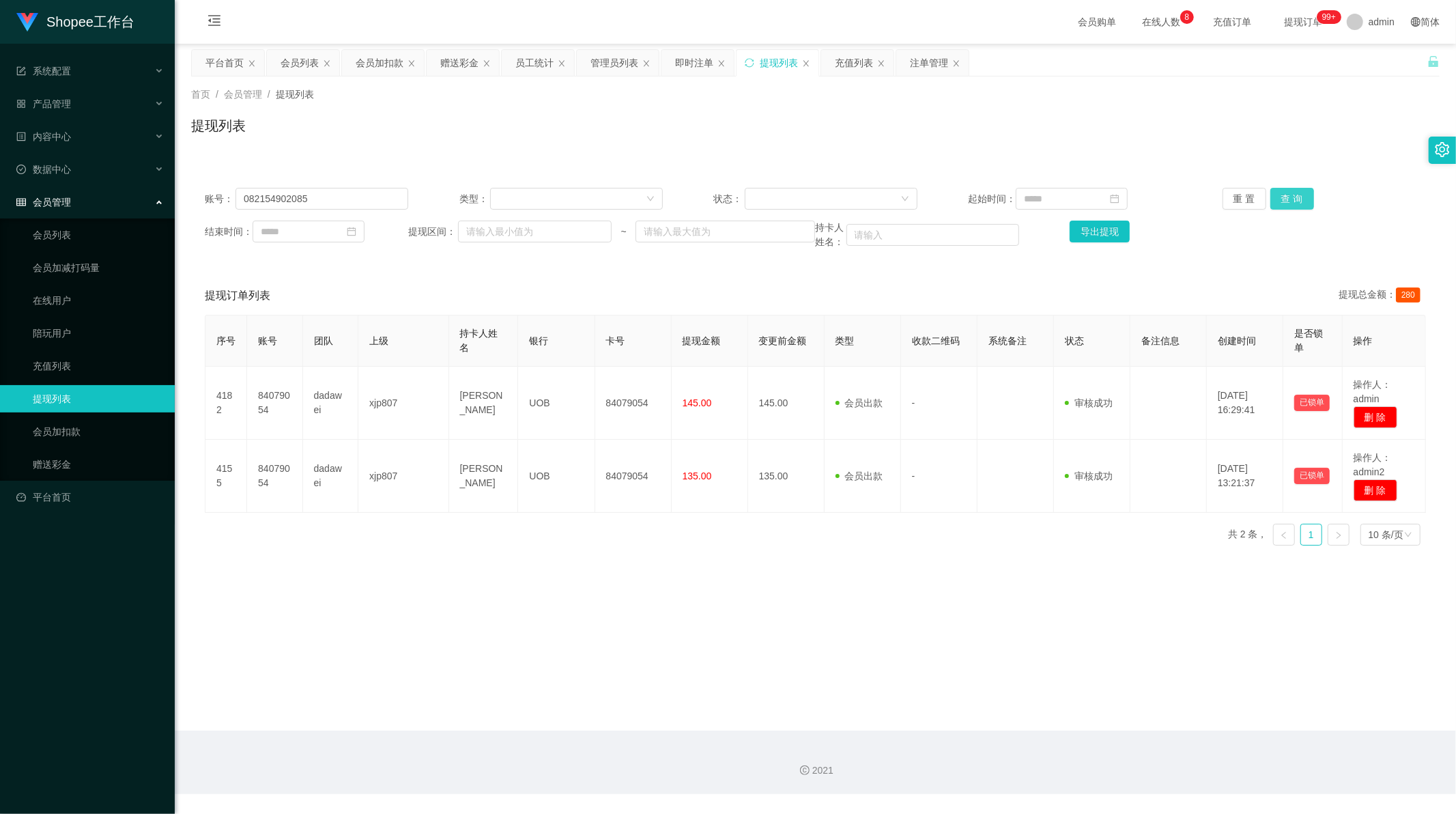
click at [1280, 198] on button "查 询" at bounding box center [1292, 199] width 44 height 21
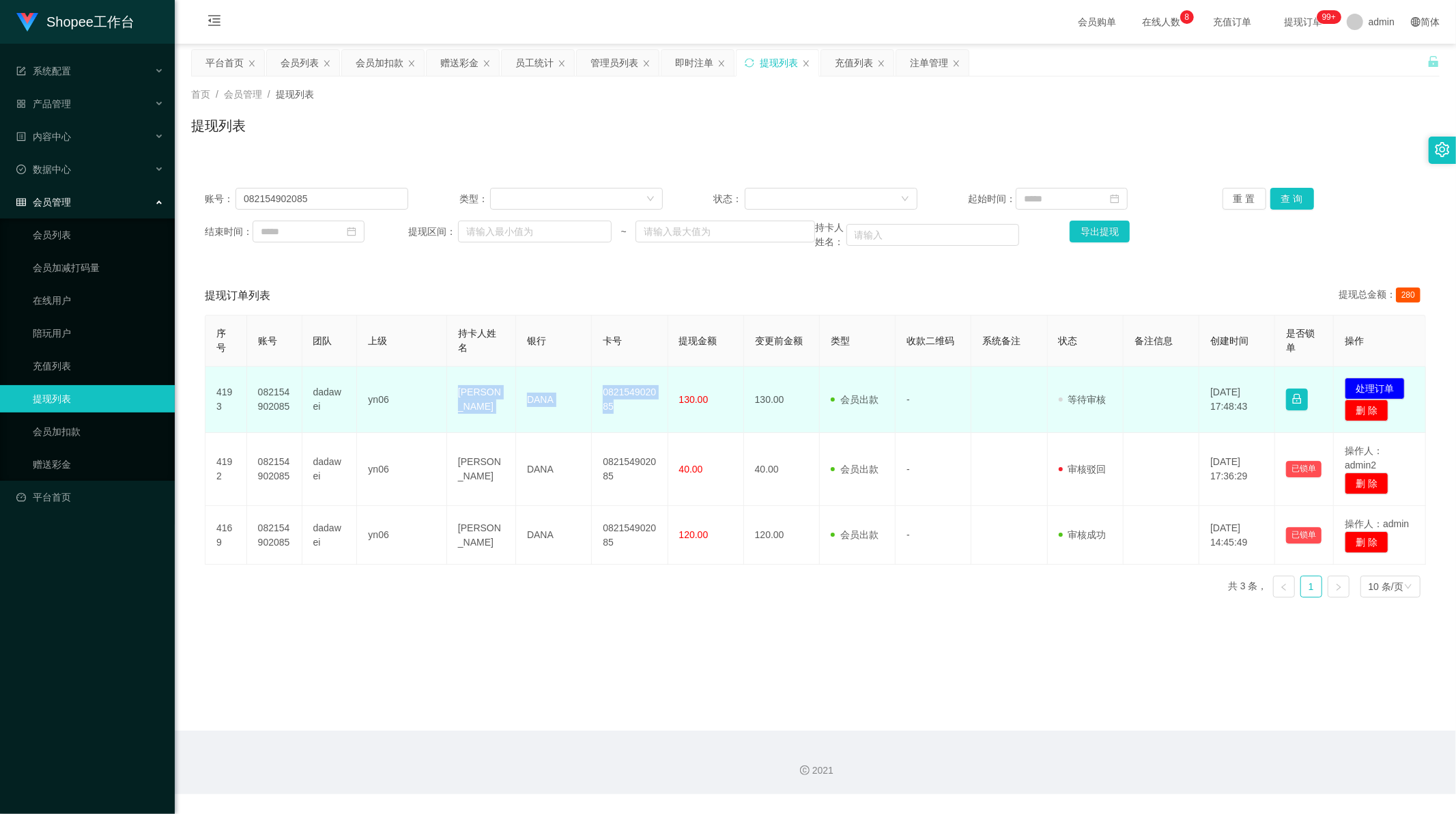
drag, startPoint x: 454, startPoint y: 400, endPoint x: 659, endPoint y: 396, distance: 205.0
click at [659, 404] on tr "4193 082154902085 dadawei yn06 [PERSON_NAME] 082154902085 130.00 130.00 会员出款 人工…" at bounding box center [815, 399] width 1220 height 66
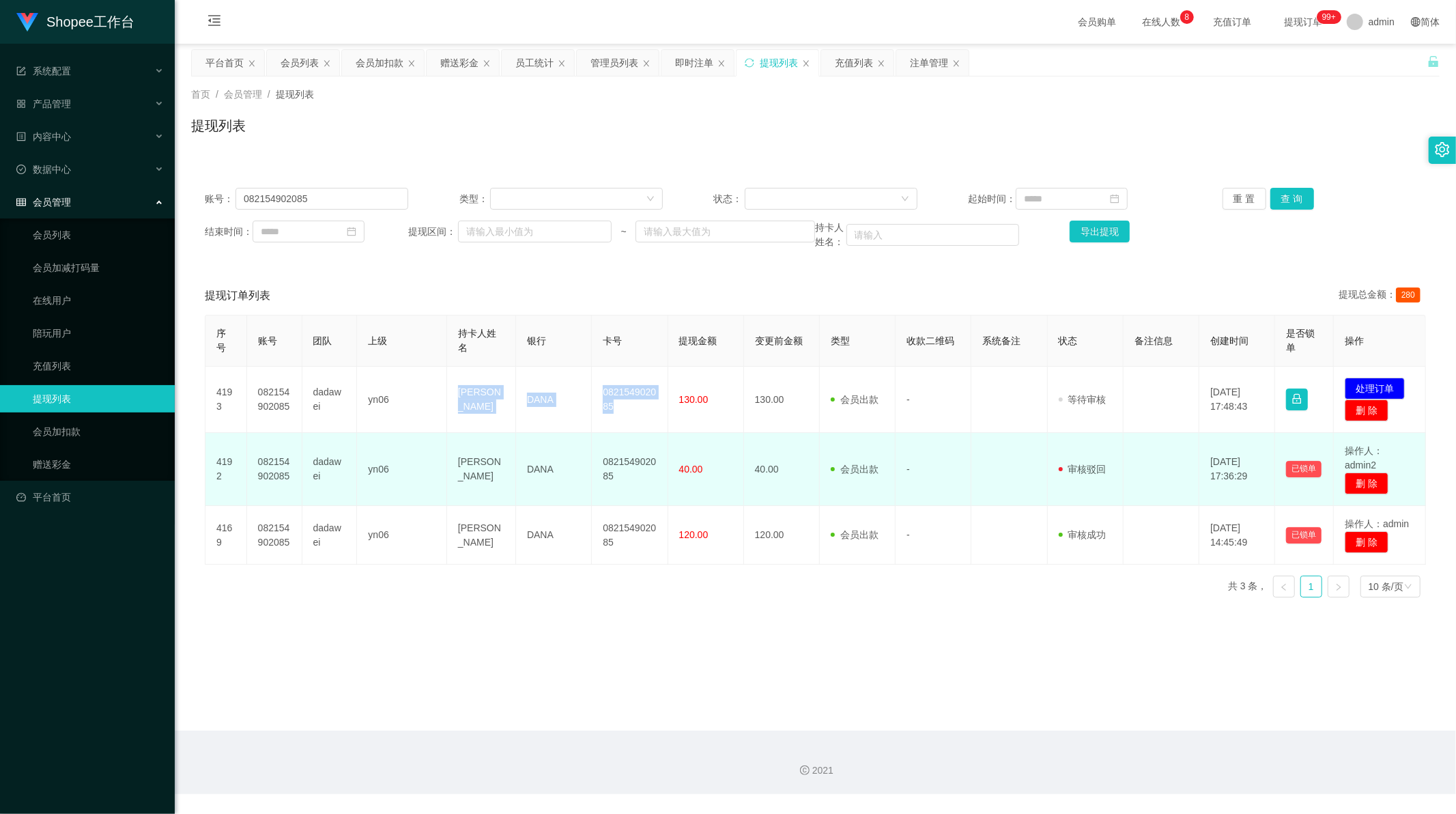
copy tr "[PERSON_NAME] 082154902085"
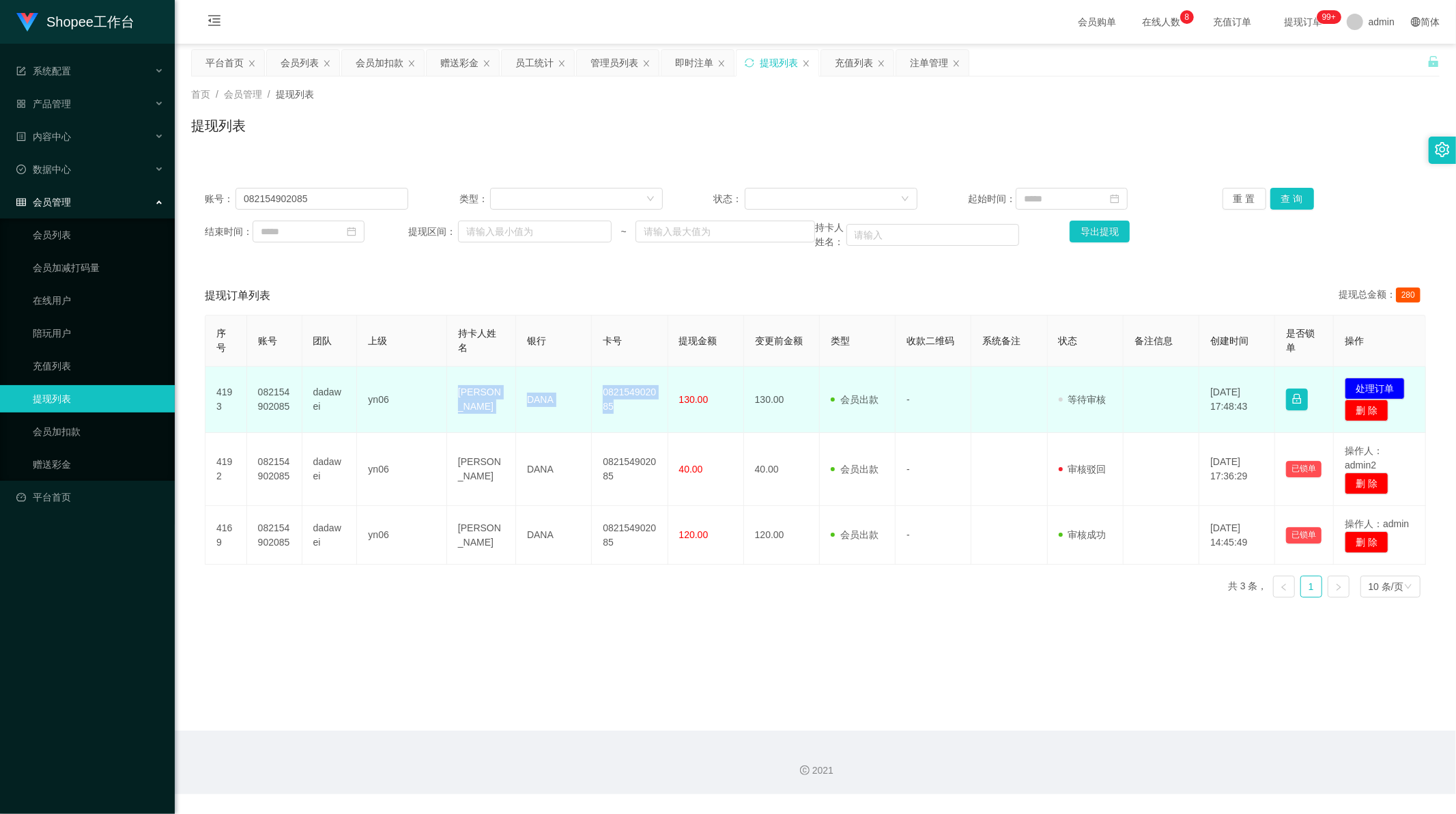
copy tr "[PERSON_NAME] 082154902085"
click at [1375, 387] on button "处理订单" at bounding box center [1375, 389] width 60 height 21
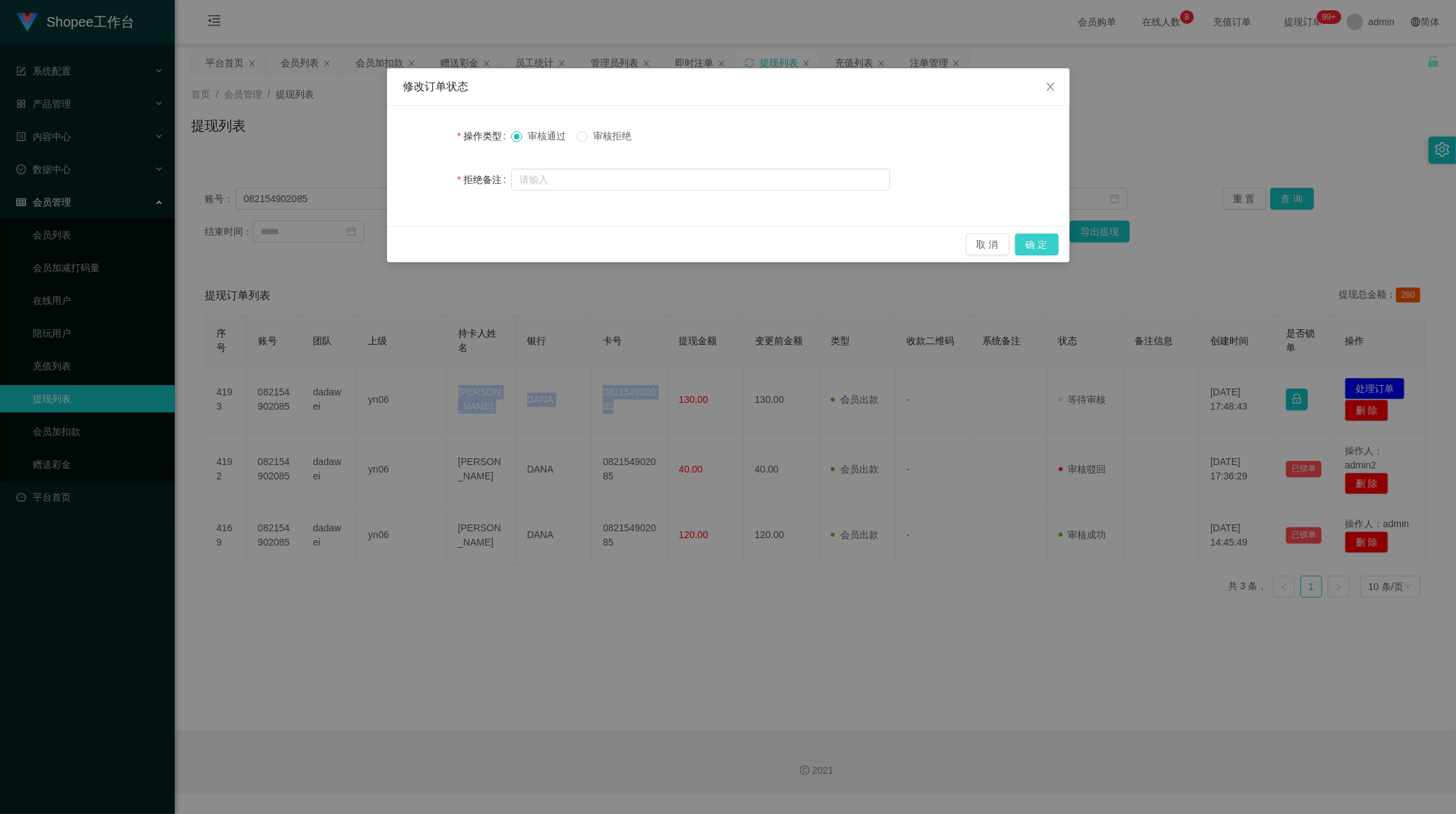
click at [1042, 251] on button "确 定" at bounding box center [1037, 244] width 44 height 21
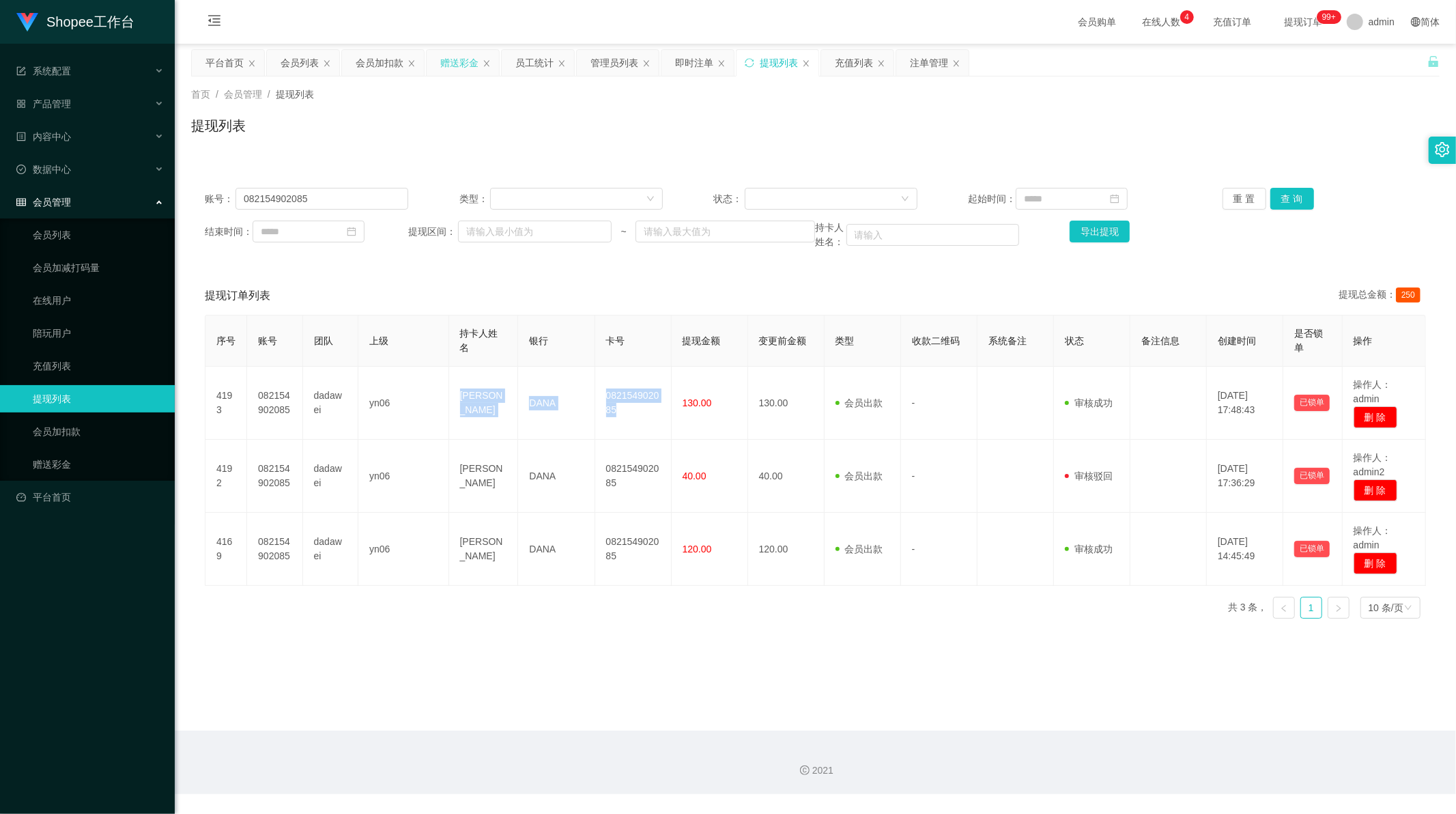
click at [461, 67] on div "赠送彩金" at bounding box center [459, 63] width 39 height 26
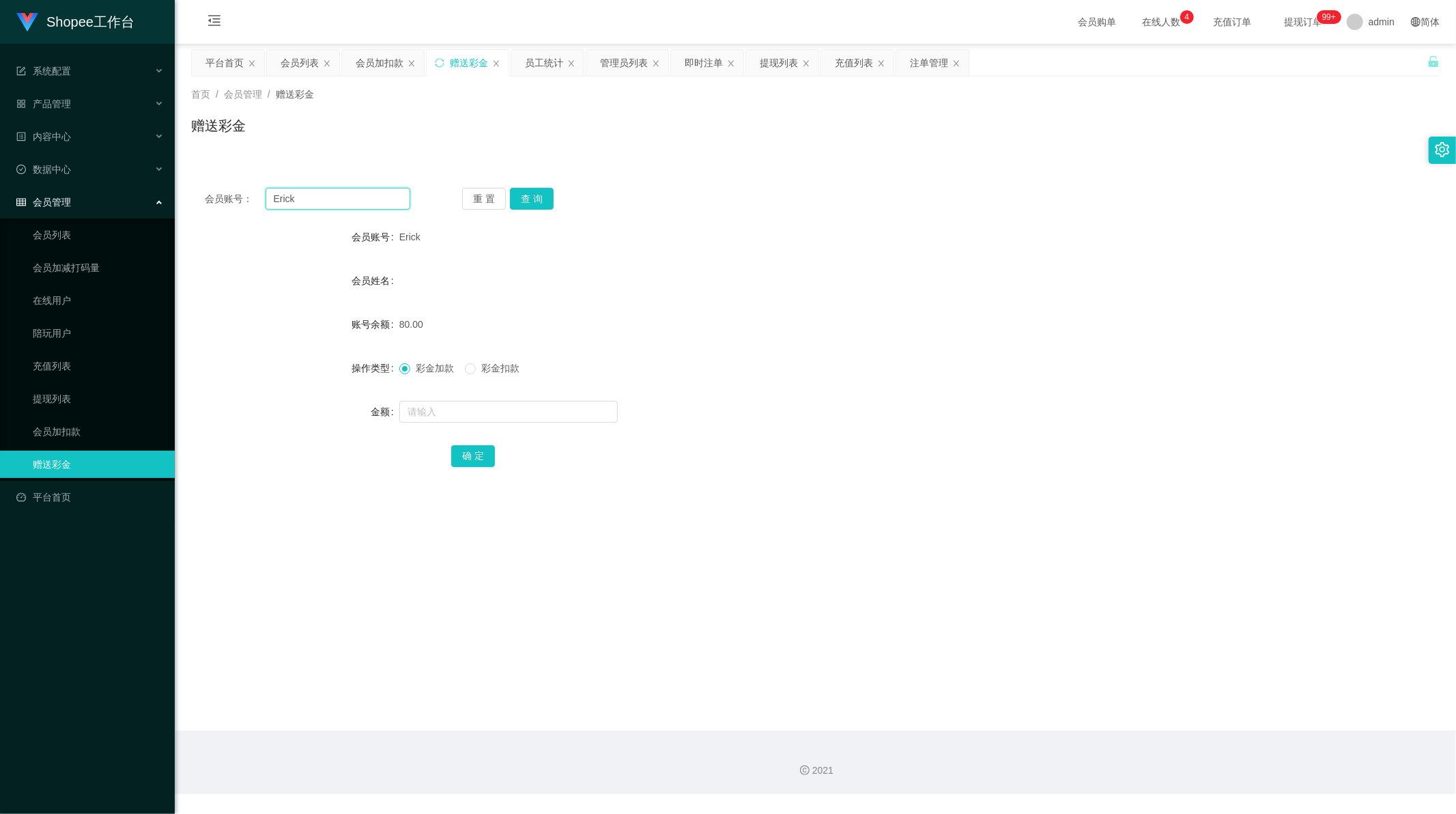
click at [342, 200] on input "Erick" at bounding box center [338, 199] width 145 height 21
paste input "Sukpeilee9161"
type input "Sukpeilee9161"
drag, startPoint x: 529, startPoint y: 189, endPoint x: 527, endPoint y: 197, distance: 8.2
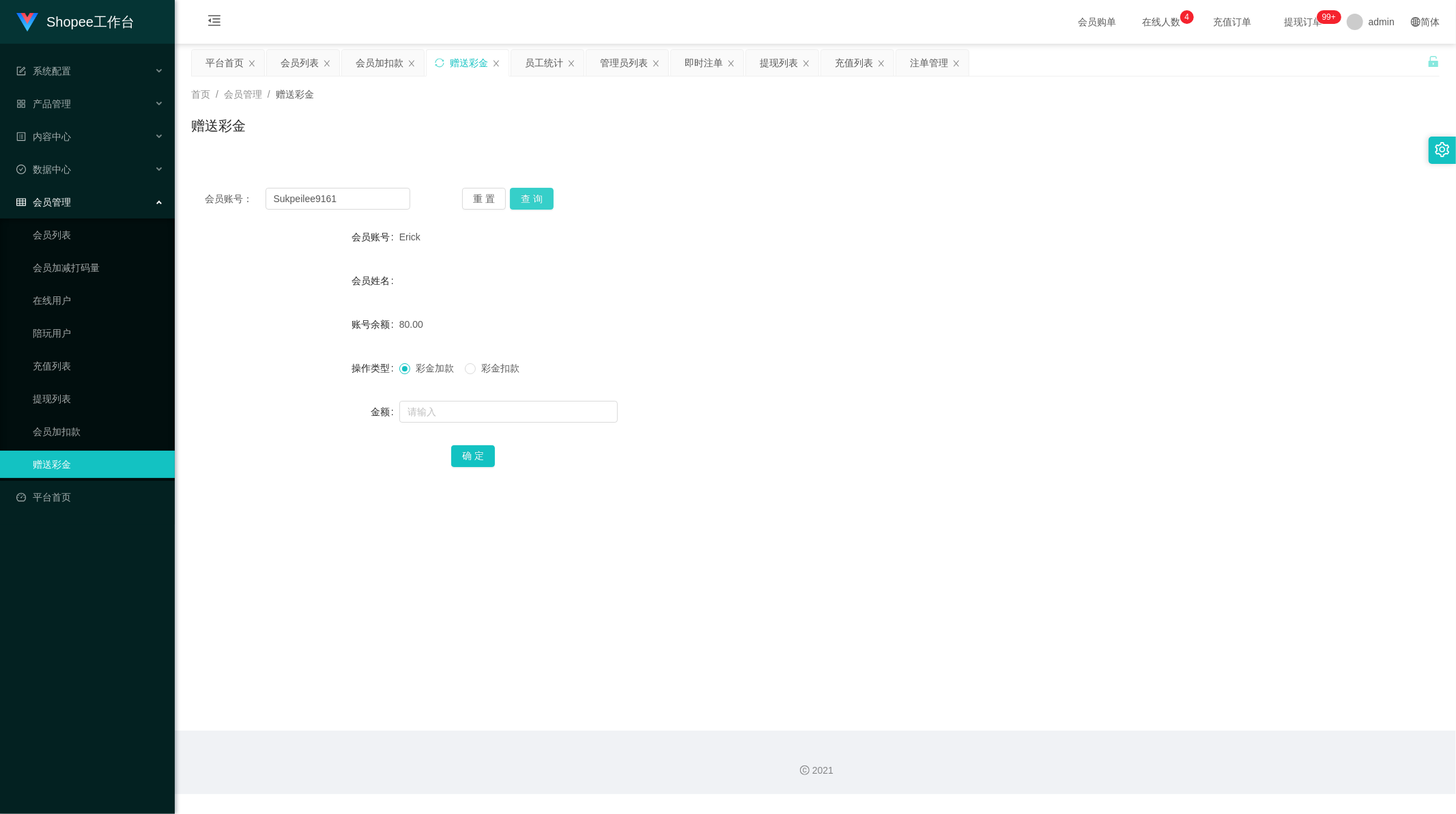
click at [529, 189] on button "查 询" at bounding box center [531, 199] width 44 height 21
click at [447, 412] on input "text" at bounding box center [509, 412] width 218 height 21
type input "3000"
click at [461, 452] on button "确 定" at bounding box center [473, 456] width 44 height 21
click at [739, 131] on div "赠送彩金" at bounding box center [815, 131] width 1248 height 31
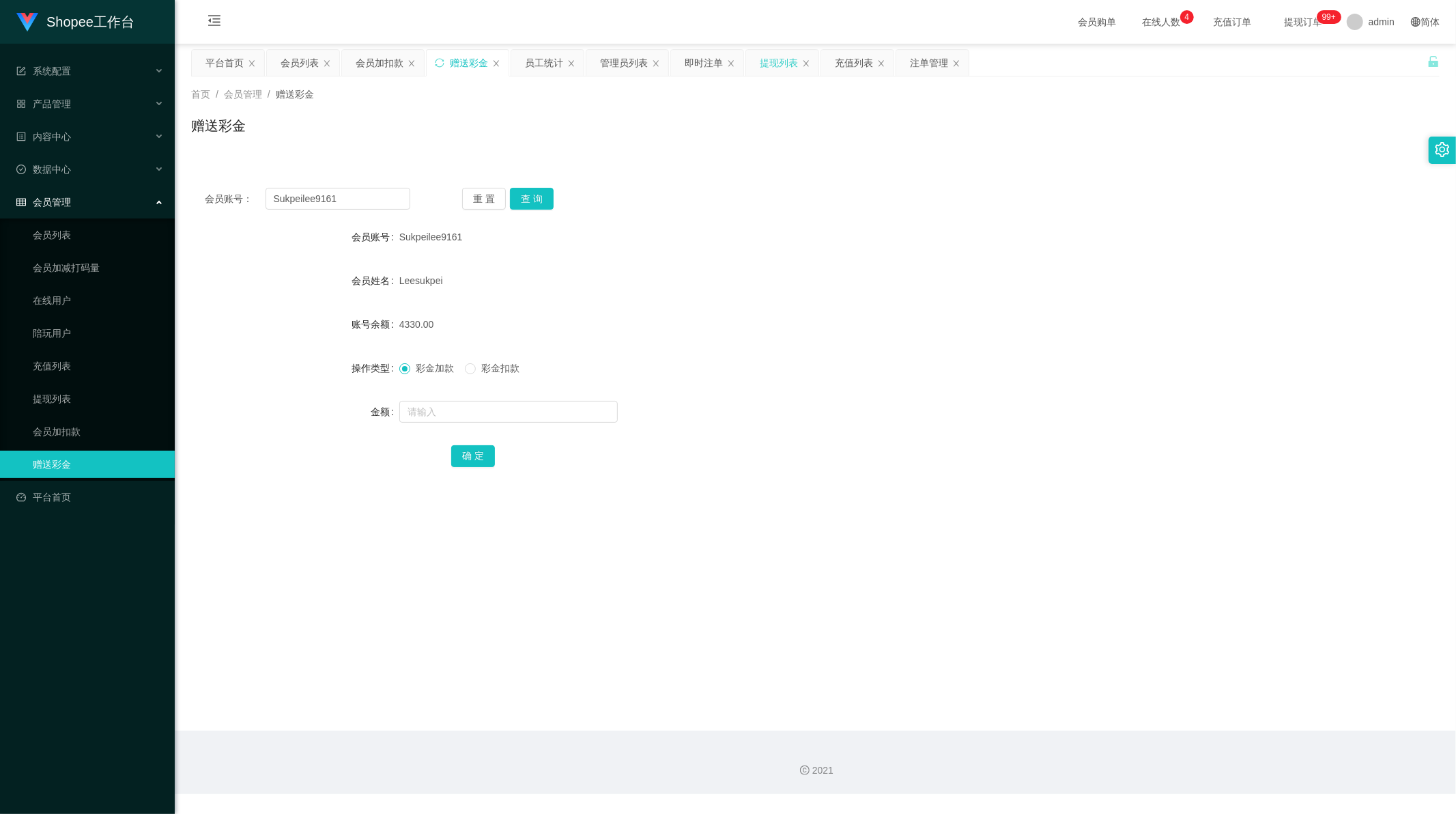
click at [792, 64] on div "提现列表" at bounding box center [779, 63] width 39 height 26
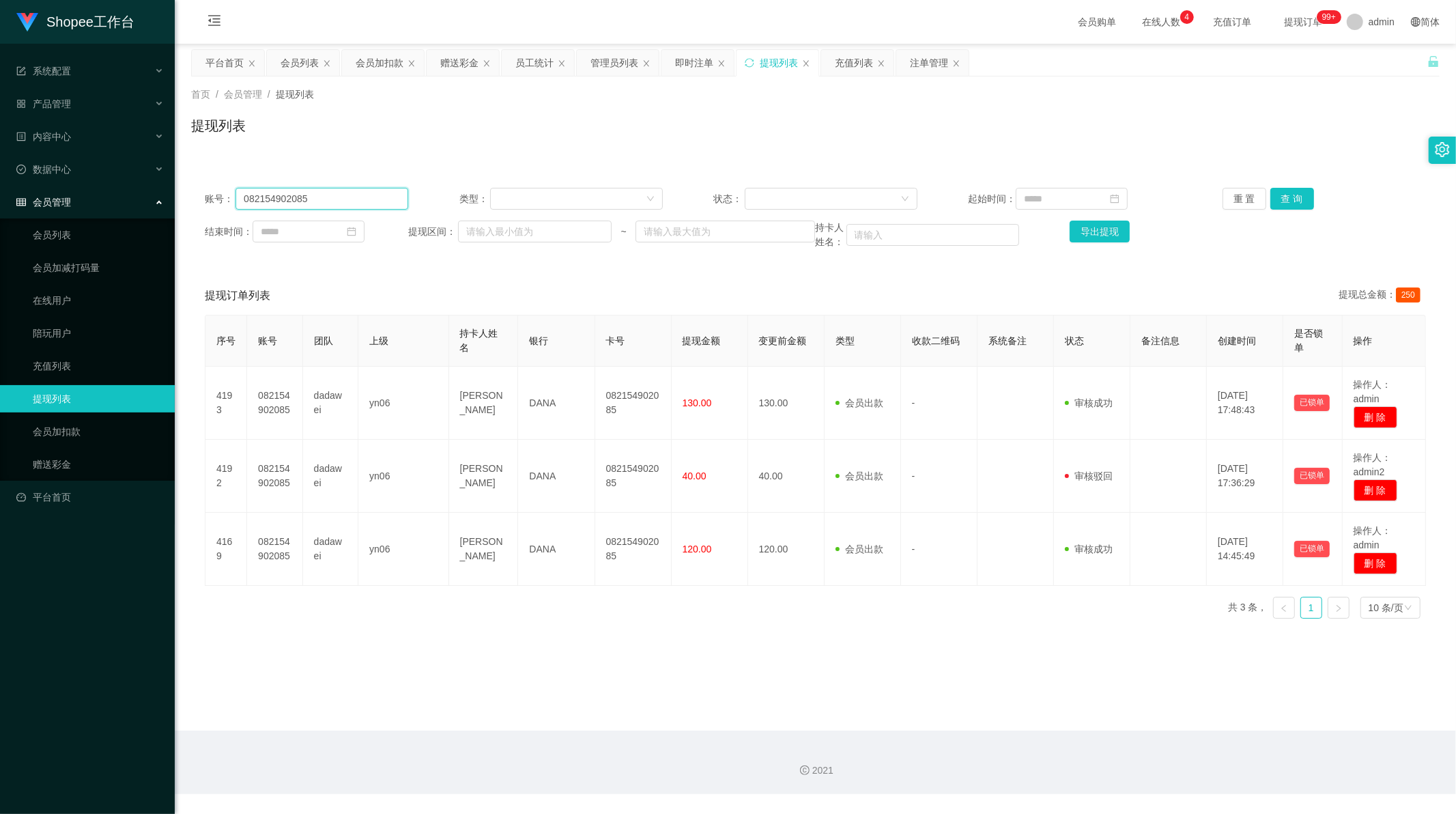
click at [347, 198] on input "082154902085" at bounding box center [321, 199] width 173 height 21
drag, startPoint x: 347, startPoint y: 198, endPoint x: 1041, endPoint y: 198, distance: 694.0
click at [352, 198] on input "082154902085" at bounding box center [321, 199] width 173 height 21
paste input "Widhi1"
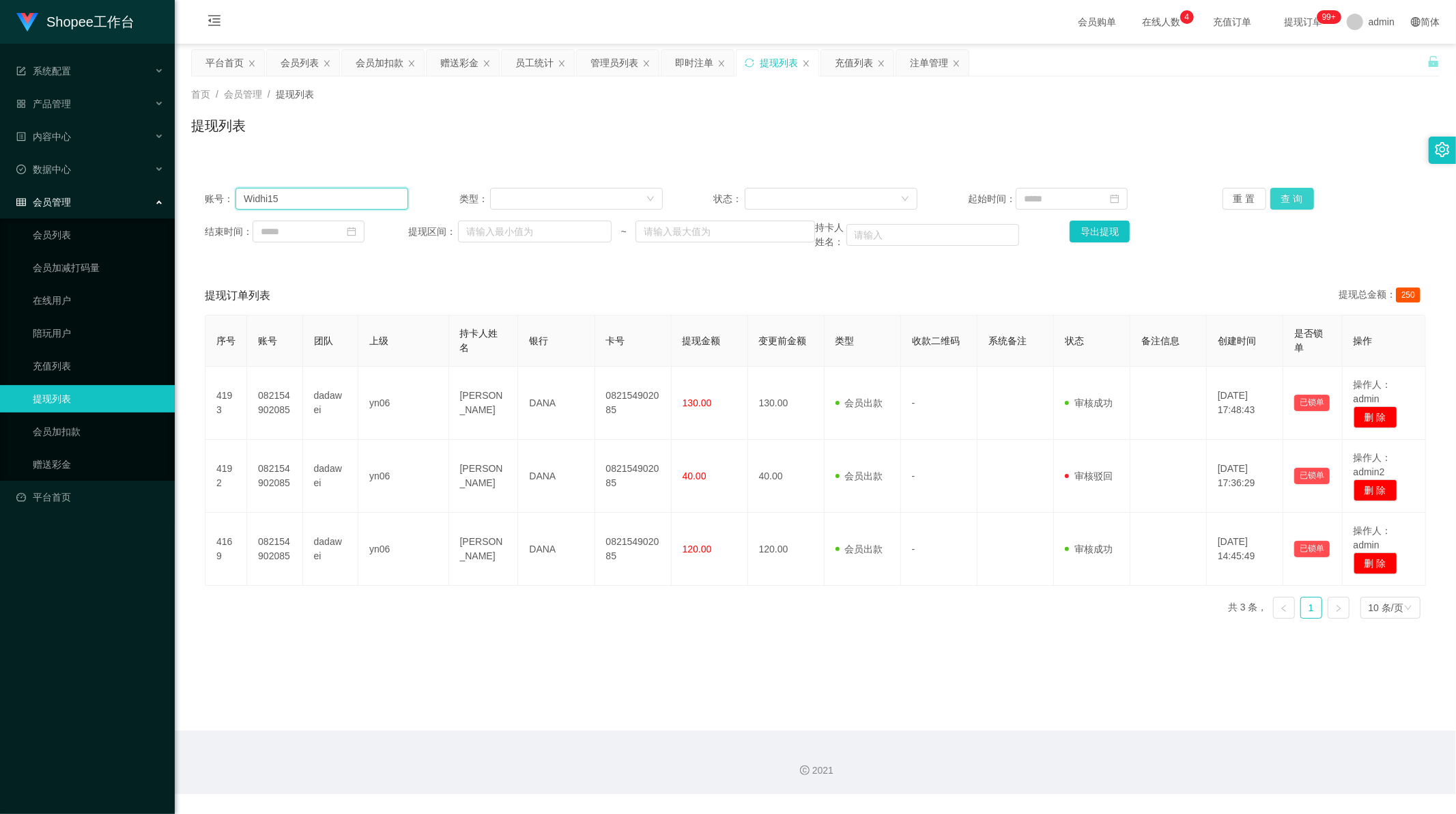
type input "Widhi15"
click at [1293, 188] on button "查 询" at bounding box center [1292, 199] width 44 height 21
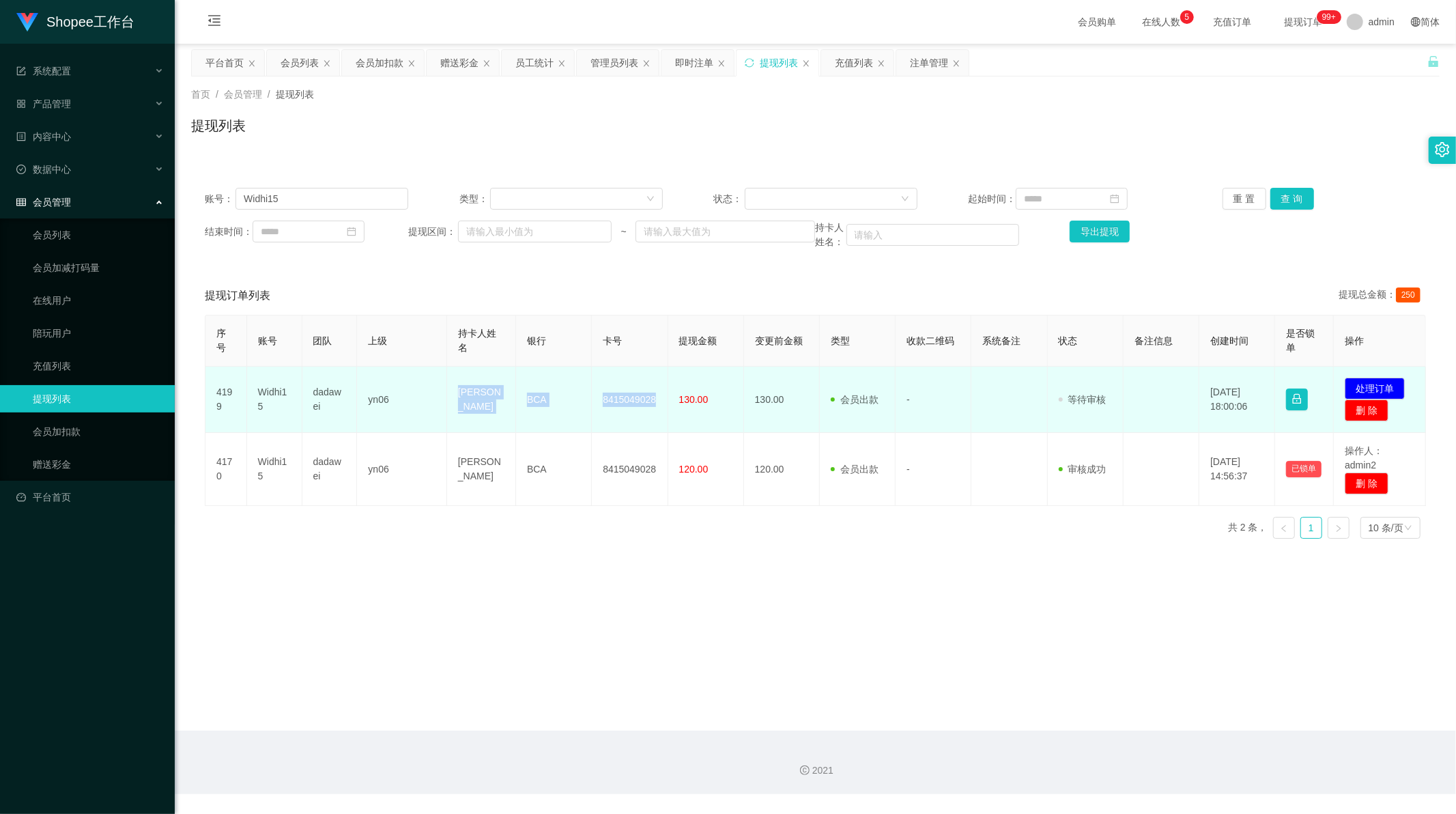
drag, startPoint x: 450, startPoint y: 392, endPoint x: 655, endPoint y: 398, distance: 205.1
click at [655, 398] on tr "4199 Widhi15 dadawei yn06 Widi Astuti BCA 8415049028 130.00 130.00 会员出款 人工取款 - …" at bounding box center [815, 399] width 1220 height 66
copy tr "Widi Astuti BCA 8415049028"
click at [1375, 387] on button "处理订单" at bounding box center [1375, 389] width 60 height 21
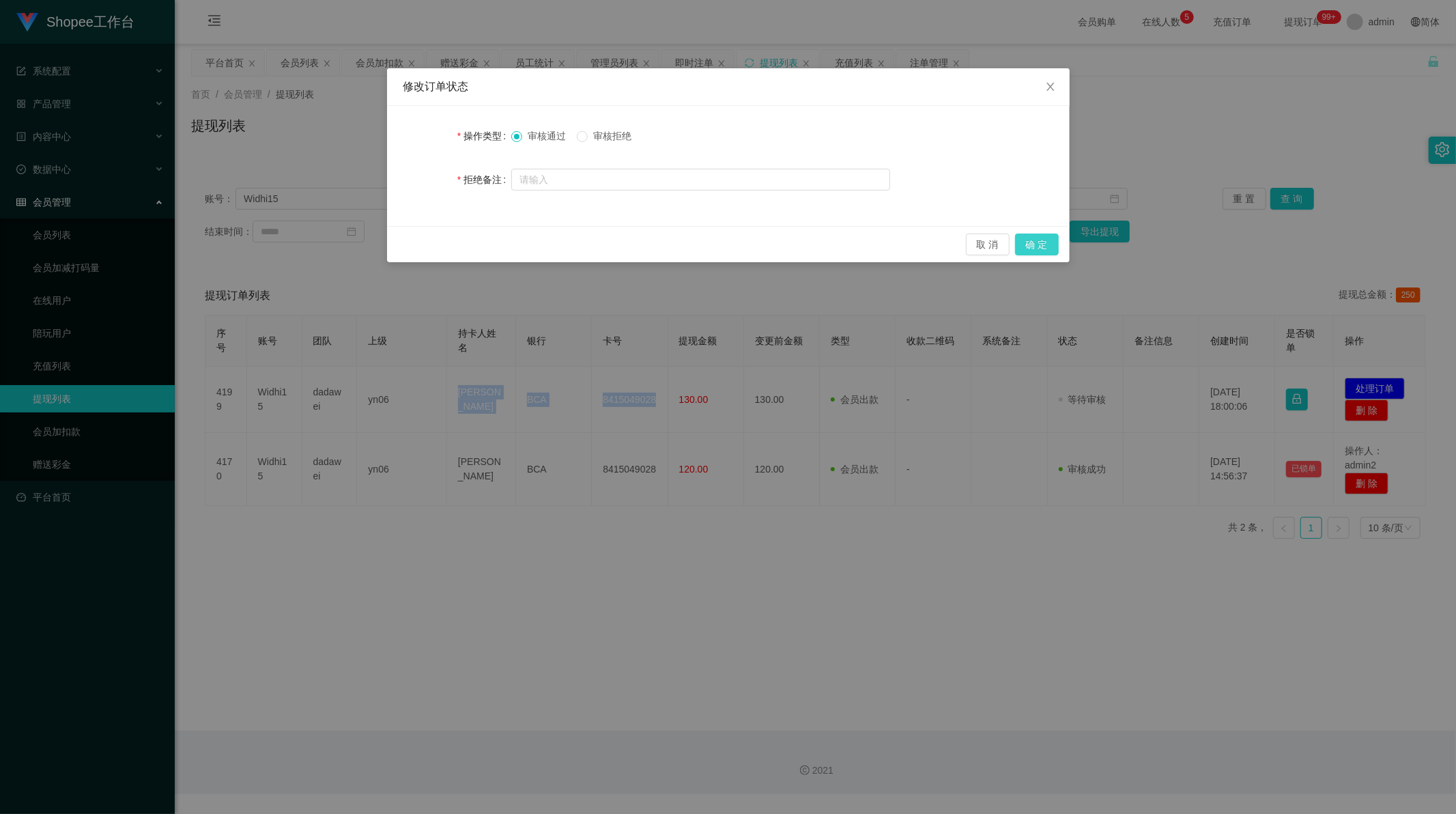
click at [1038, 242] on button "确 定" at bounding box center [1037, 244] width 44 height 21
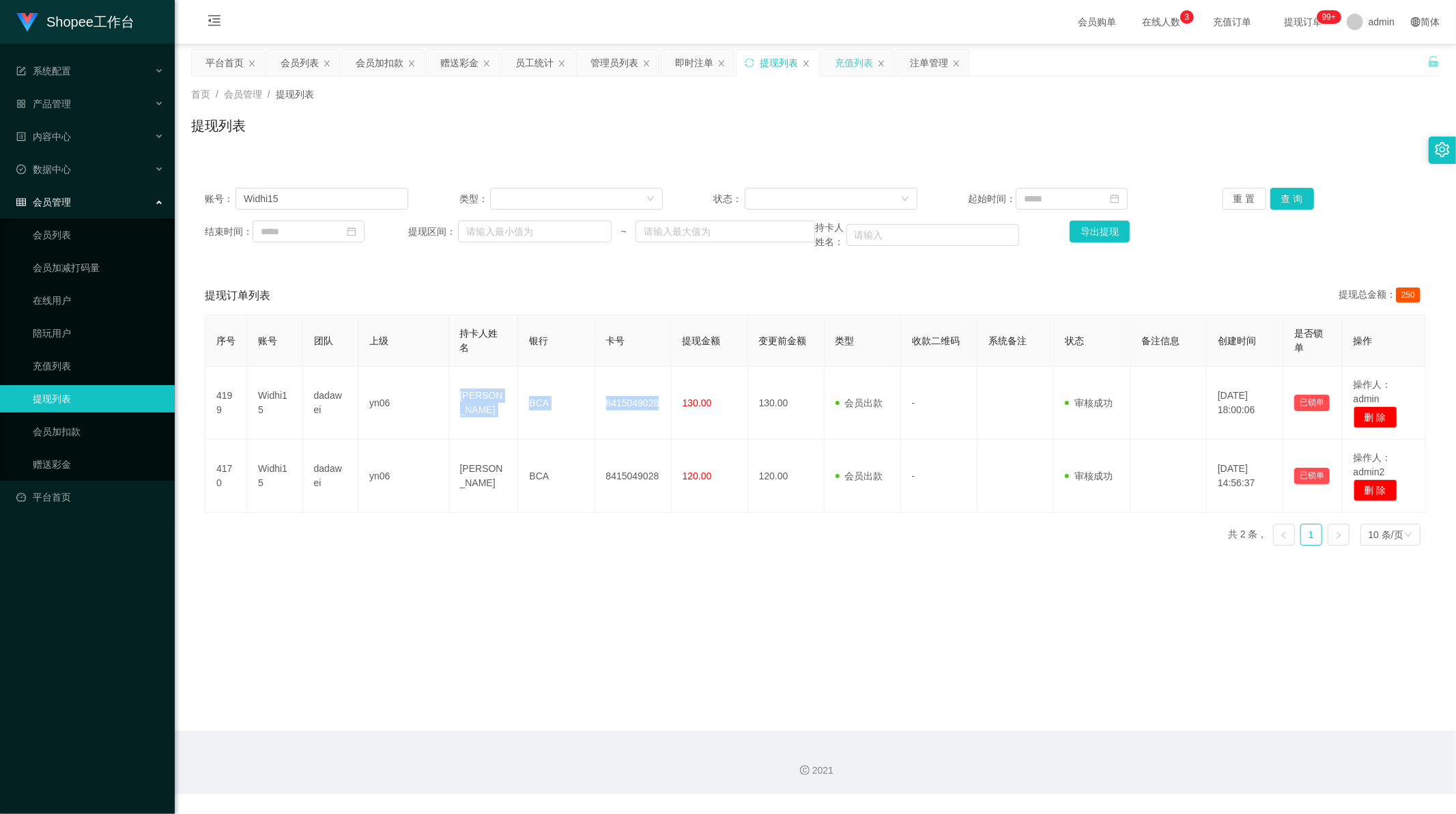
click at [835, 64] on div "充值列表" at bounding box center [853, 63] width 39 height 26
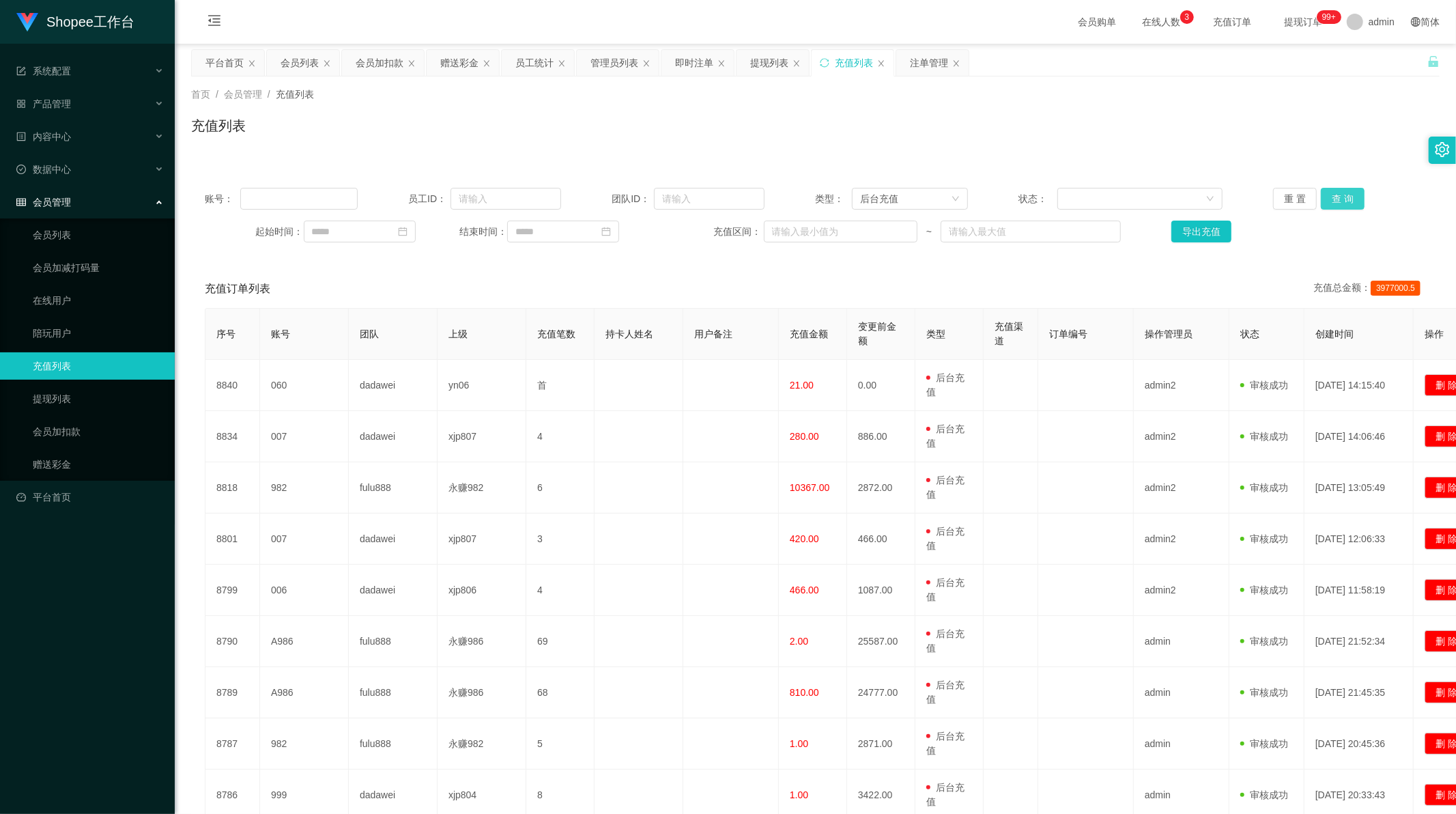
click at [1334, 199] on button "查 询" at bounding box center [1342, 199] width 44 height 21
click at [1326, 196] on button "查 询" at bounding box center [1342, 199] width 44 height 21
click at [1326, 196] on div "重 置 查 询" at bounding box center [1375, 199] width 203 height 21
click at [1326, 196] on button "查 询" at bounding box center [1342, 199] width 44 height 21
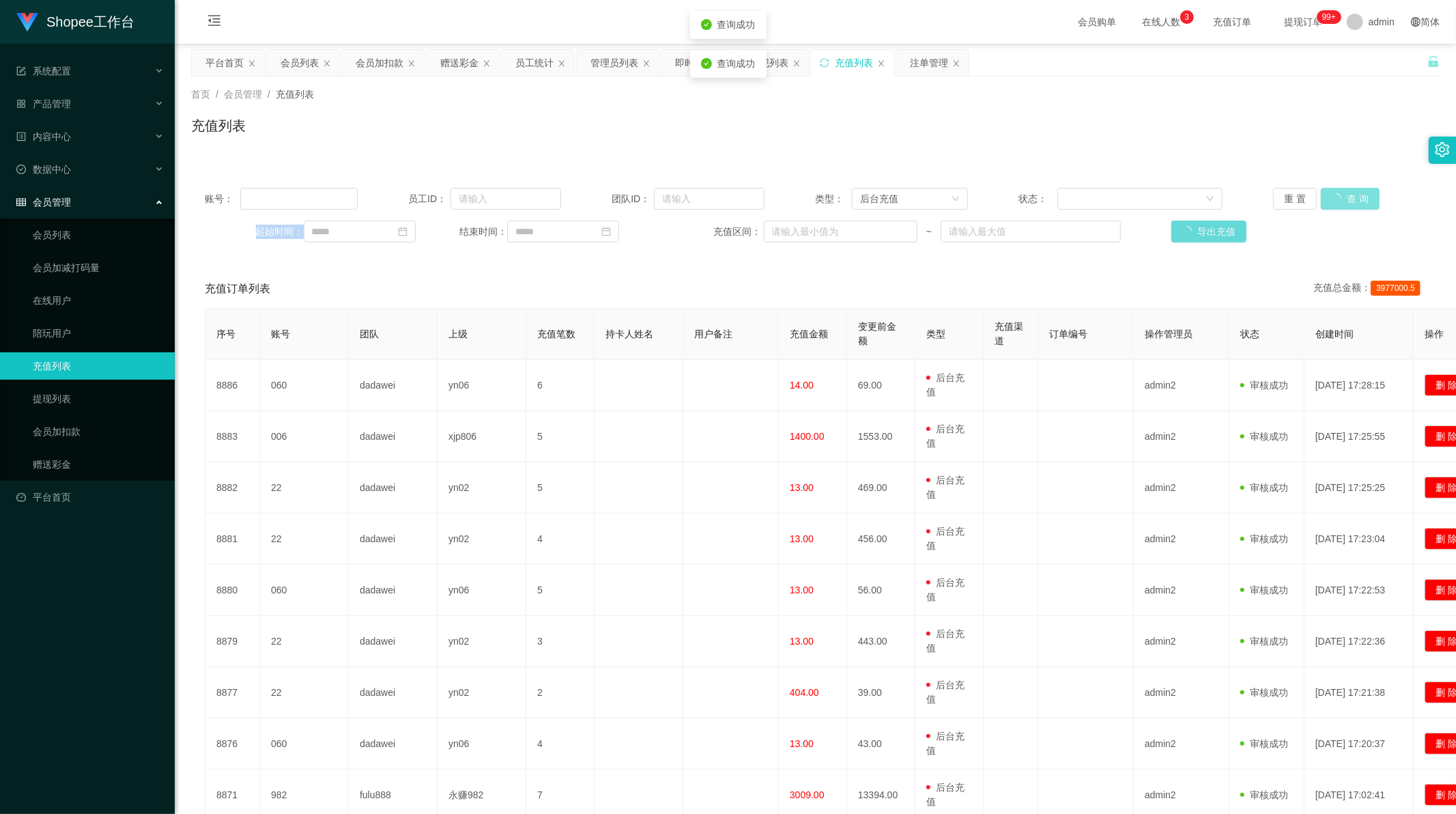
click at [1326, 196] on div "重 置 查 询" at bounding box center [1375, 199] width 203 height 21
click at [1332, 197] on button "查 询" at bounding box center [1342, 199] width 44 height 21
click at [946, 202] on div "后台充值" at bounding box center [905, 198] width 90 height 21
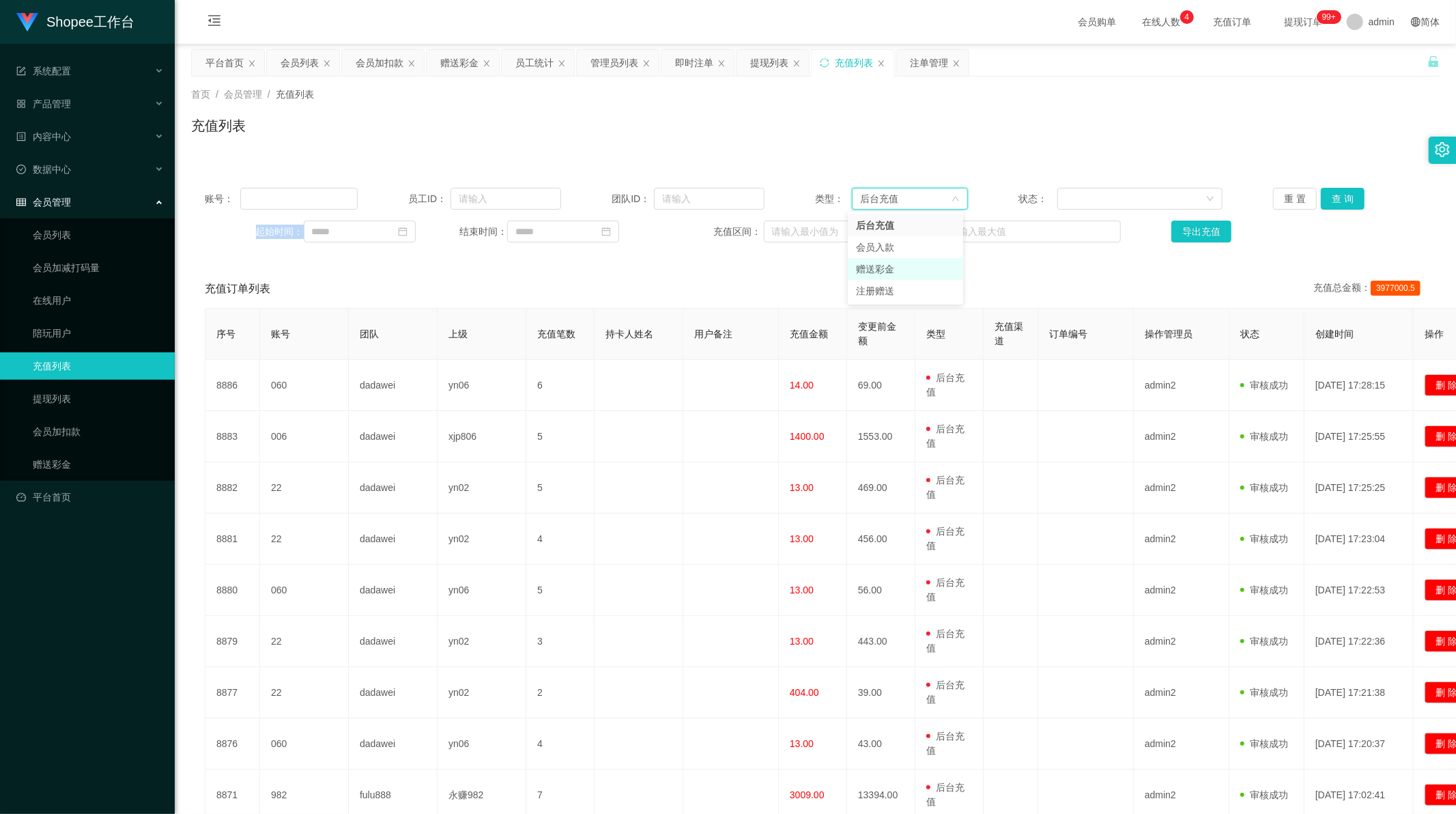
click at [884, 270] on li "赠送彩金" at bounding box center [905, 269] width 116 height 21
click at [1340, 197] on button "查 询" at bounding box center [1342, 199] width 44 height 21
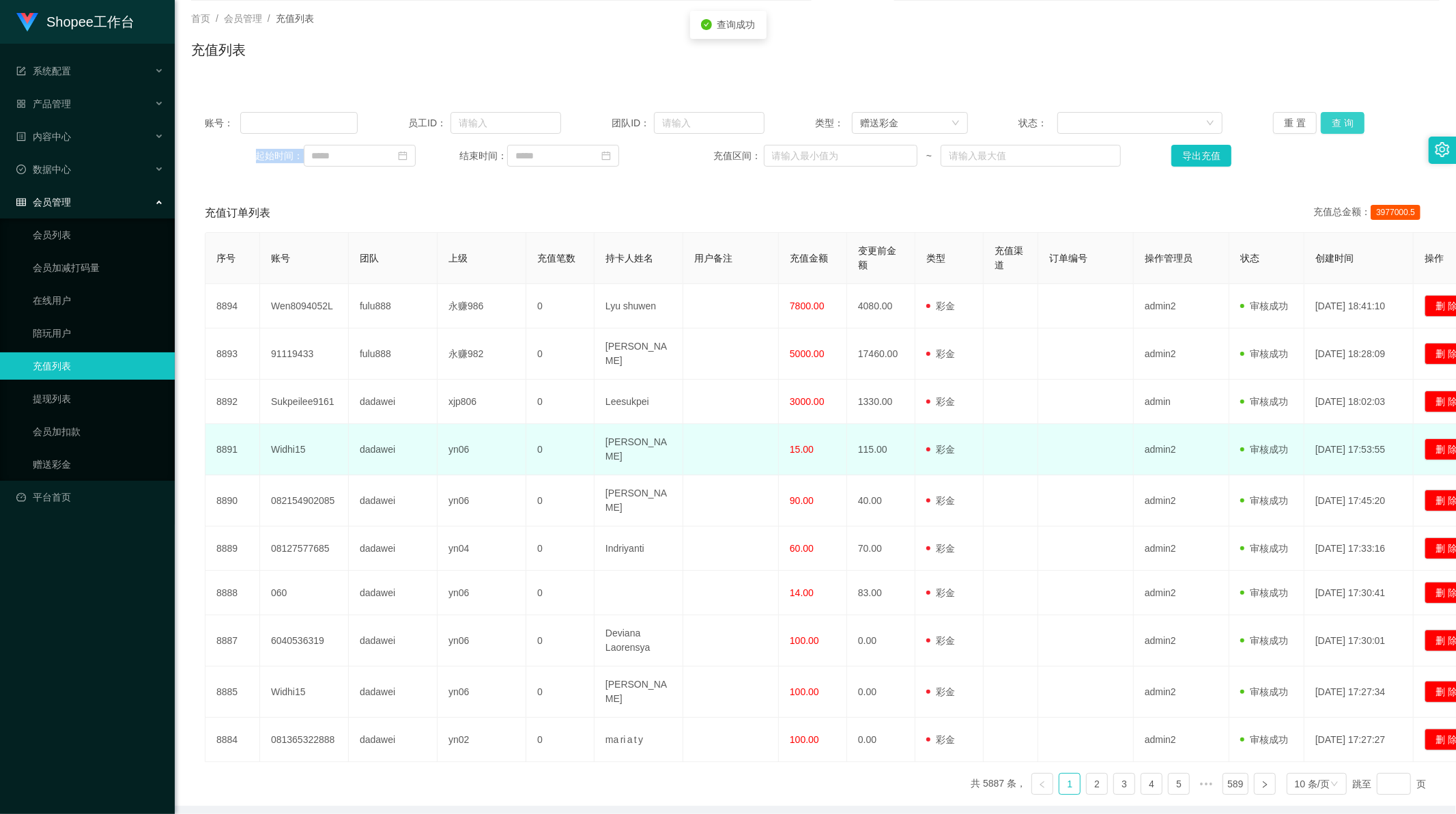
scroll to position [105, 0]
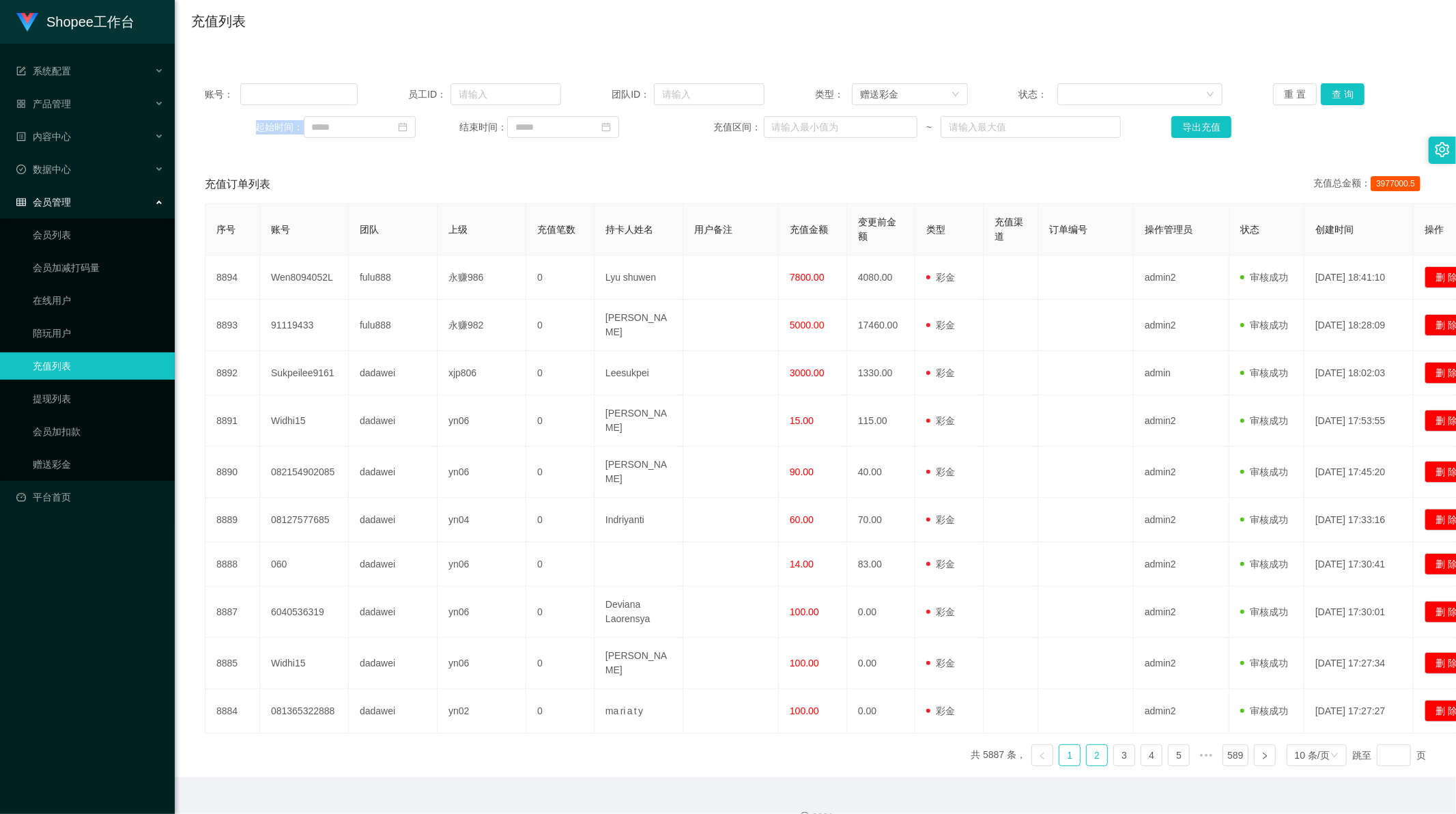
click at [1087, 745] on link "2" at bounding box center [1097, 755] width 21 height 21
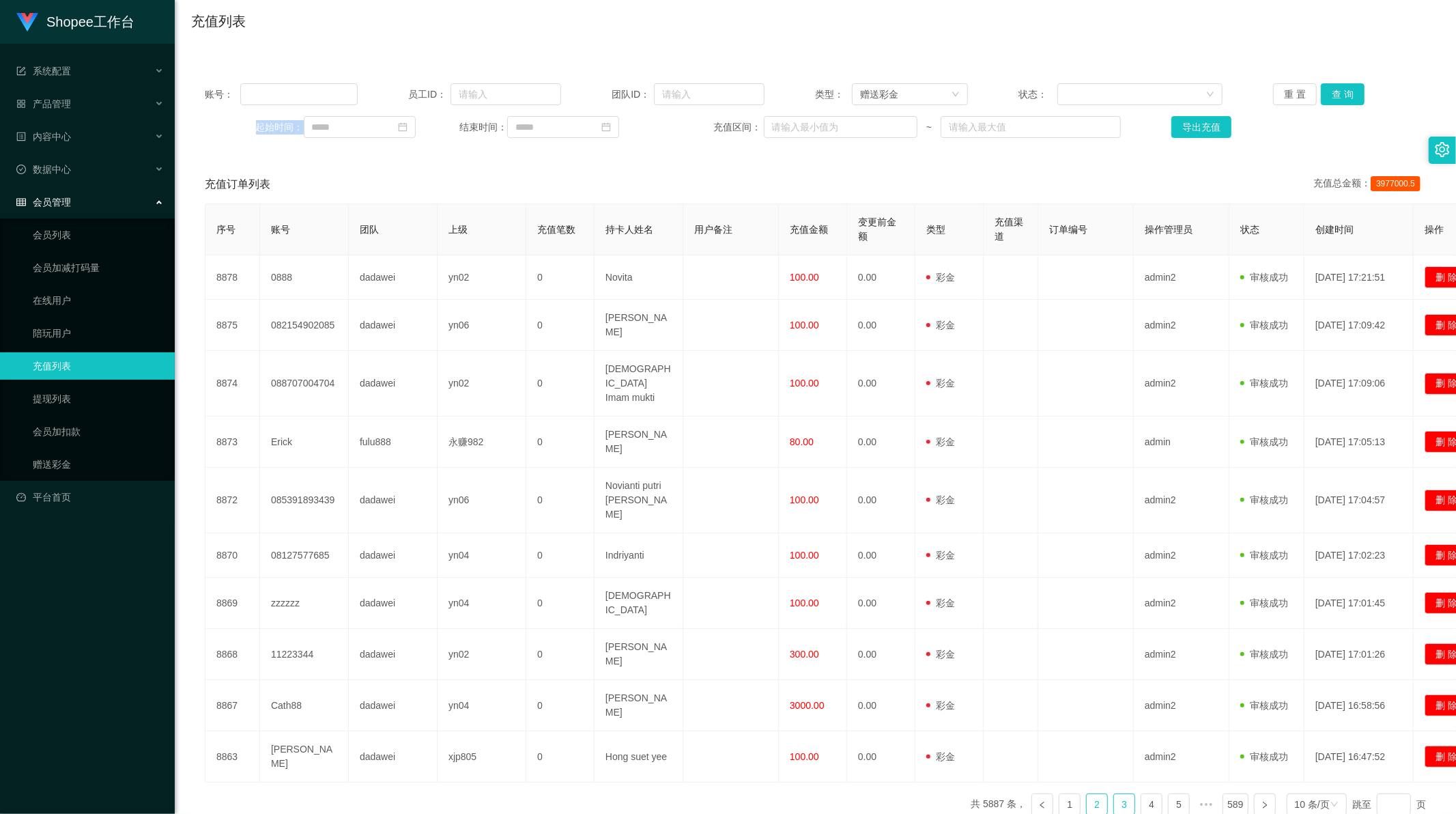
click at [1122, 794] on link "3" at bounding box center [1124, 804] width 21 height 21
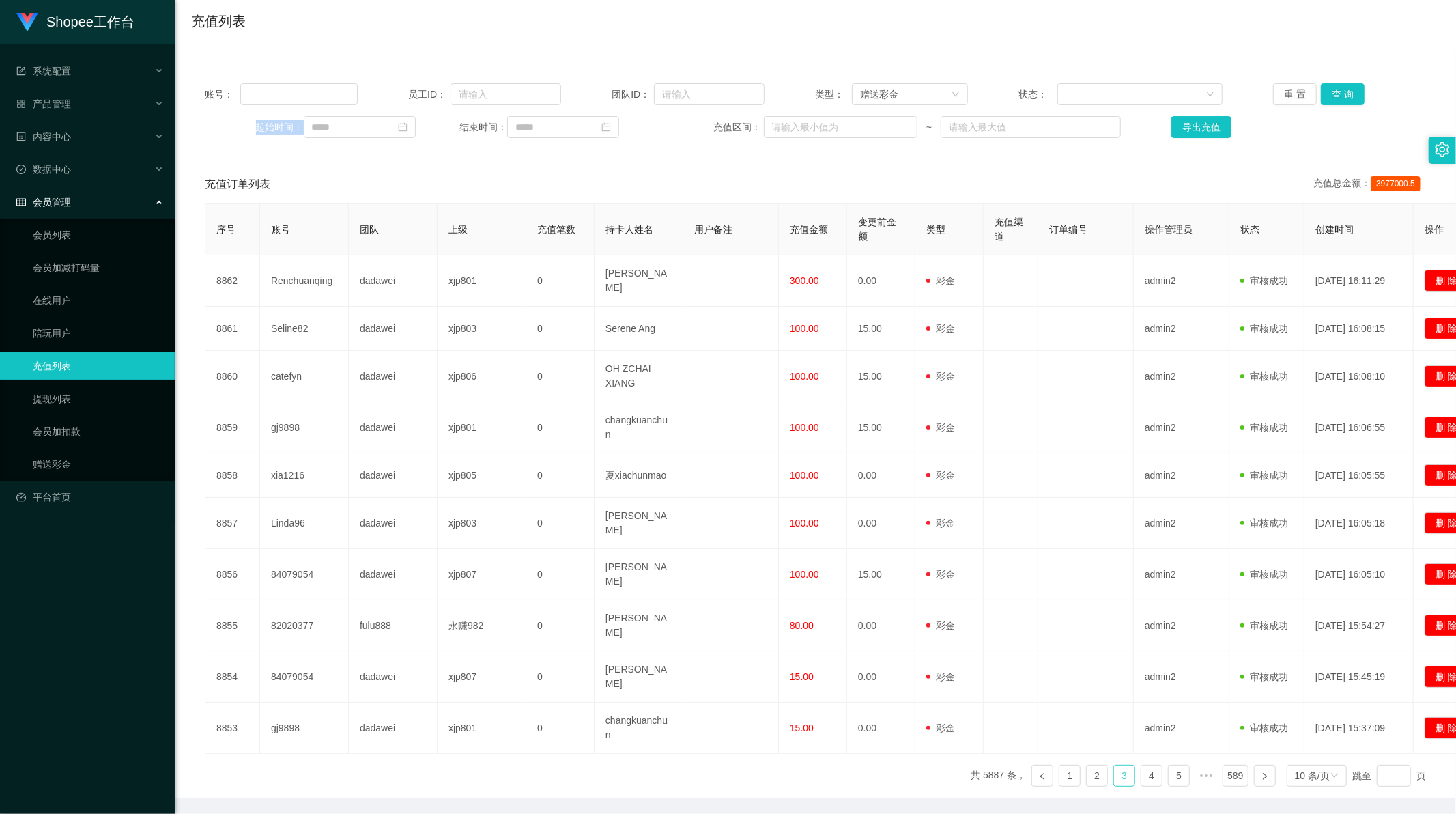
scroll to position [0, 0]
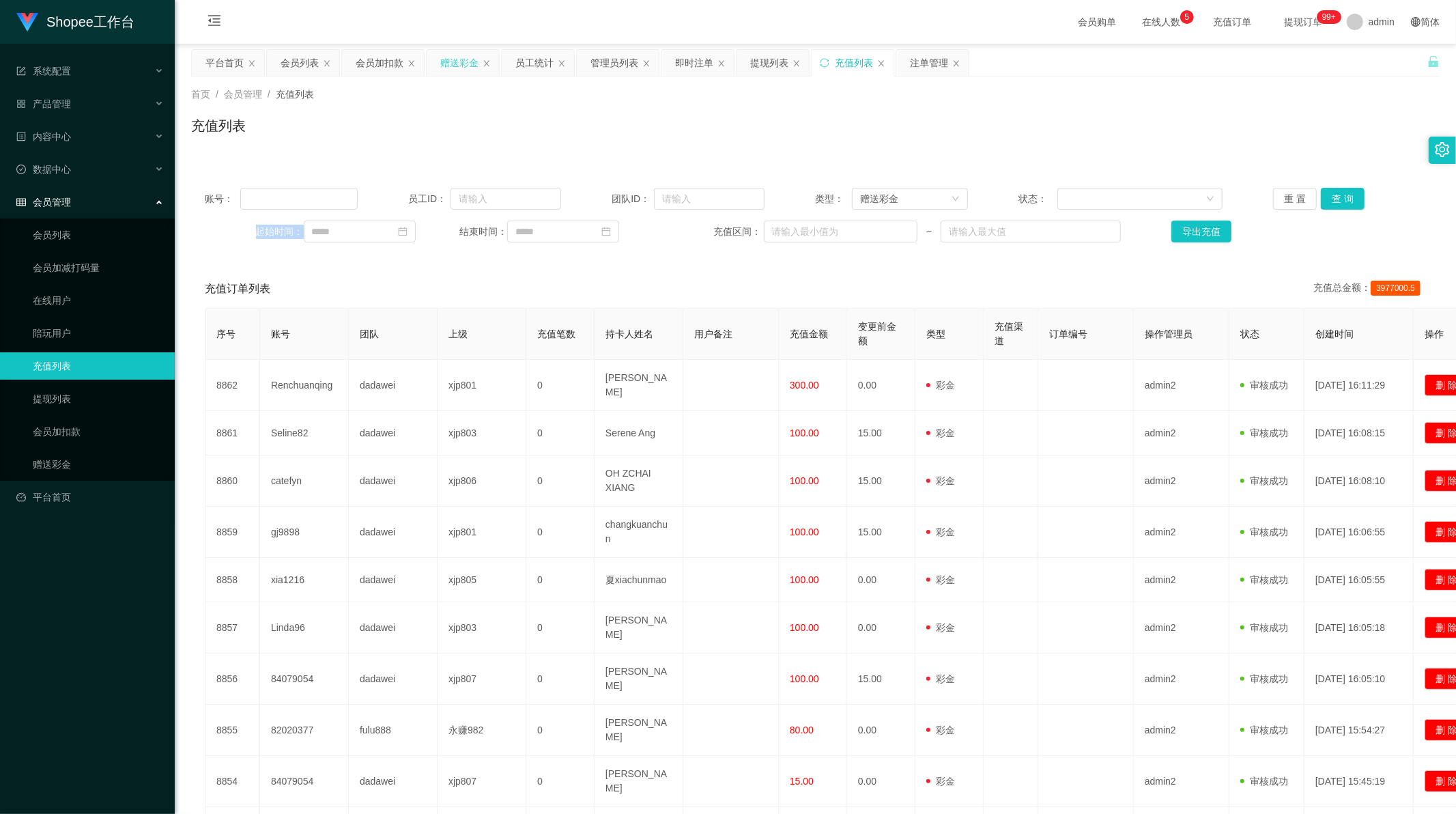
click at [462, 62] on div "赠送彩金" at bounding box center [459, 63] width 39 height 26
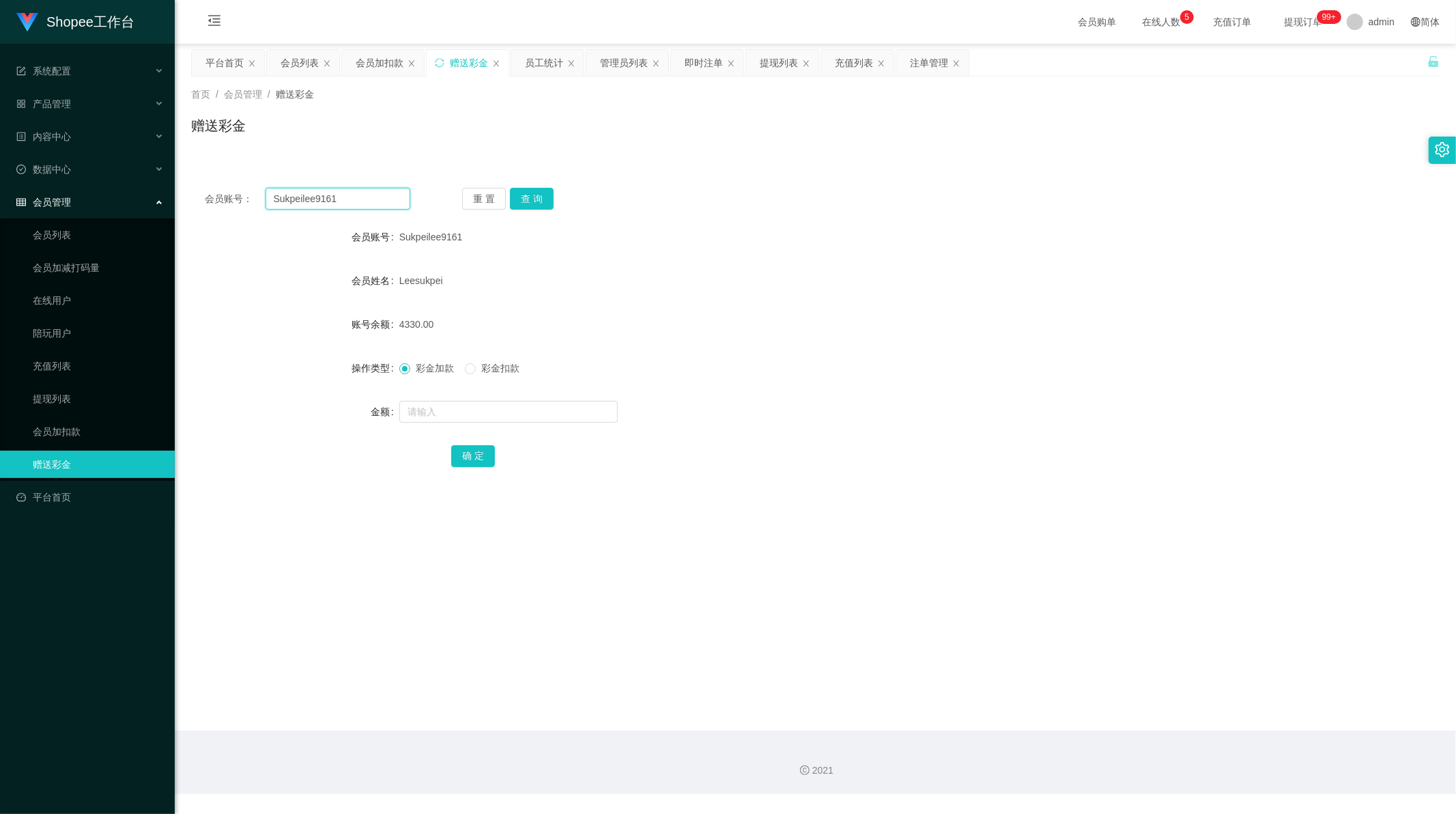
click at [305, 197] on input "Sukpeilee9161" at bounding box center [338, 199] width 145 height 21
paste input "catefyn"
type input "catefyn"
click at [519, 199] on button "查 询" at bounding box center [531, 199] width 44 height 21
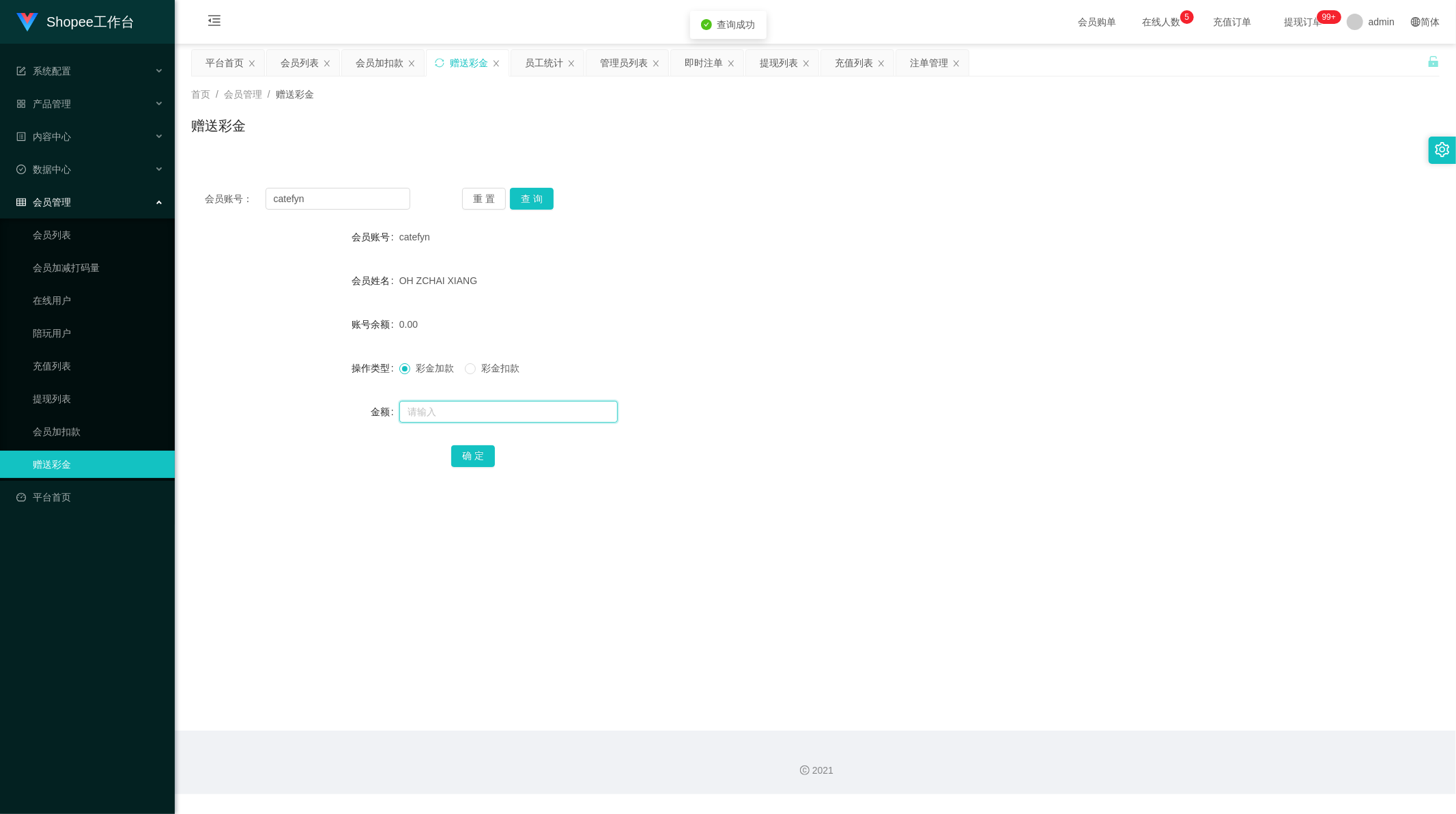
click at [453, 418] on input "text" at bounding box center [509, 412] width 218 height 21
type input "15"
click at [461, 458] on button "确 定" at bounding box center [473, 456] width 44 height 21
